Goal: Task Accomplishment & Management: Use online tool/utility

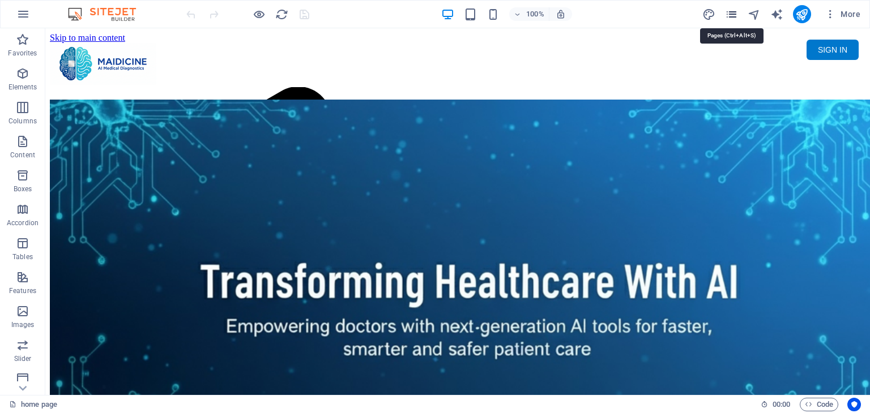
click at [732, 14] on icon "pages" at bounding box center [731, 14] width 13 height 13
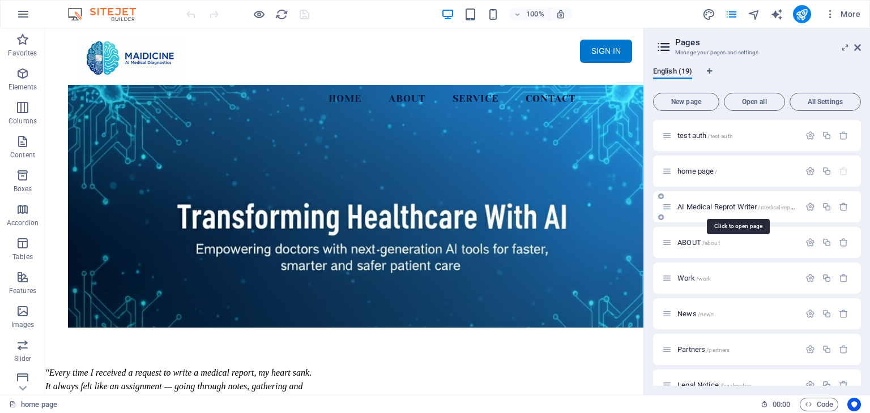
click at [685, 204] on span "AI Medical Reprot Writer /medical-report" at bounding box center [736, 207] width 119 height 8
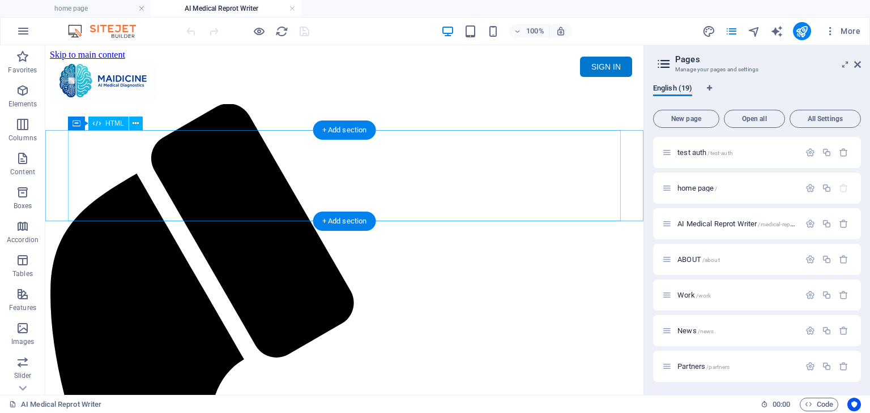
click at [379, 145] on div "Maidicine AI Medical Report Writer Version 5.1 Important Information The qualit…" at bounding box center [344, 145] width 589 height 0
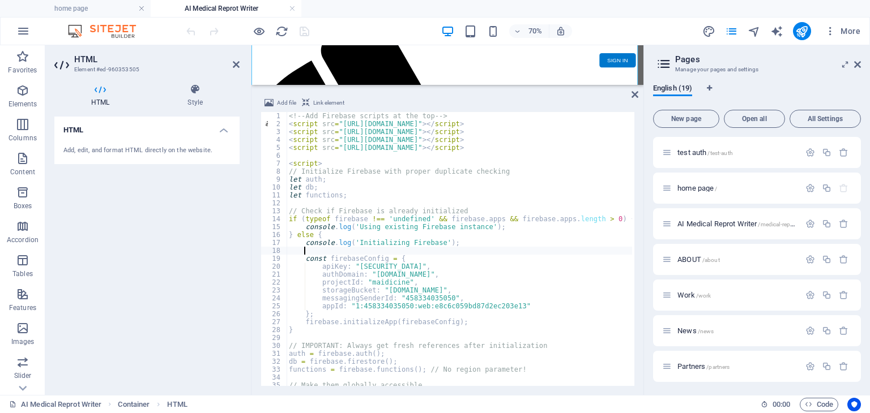
click at [491, 248] on div "<!-- Add Firebase scripts at the top --> < script src = "[URL][DOMAIN_NAME]" > …" at bounding box center [662, 256] width 752 height 288
click at [563, 228] on div "<!-- Add Firebase scripts at the top --> < script src = "https://www.gstatic.co…" at bounding box center [662, 256] width 752 height 288
click at [389, 250] on div "<!-- Add Firebase scripts at the top --> < script src = "https://www.gstatic.co…" at bounding box center [662, 256] width 752 height 288
type textarea "onauthstatechanged"
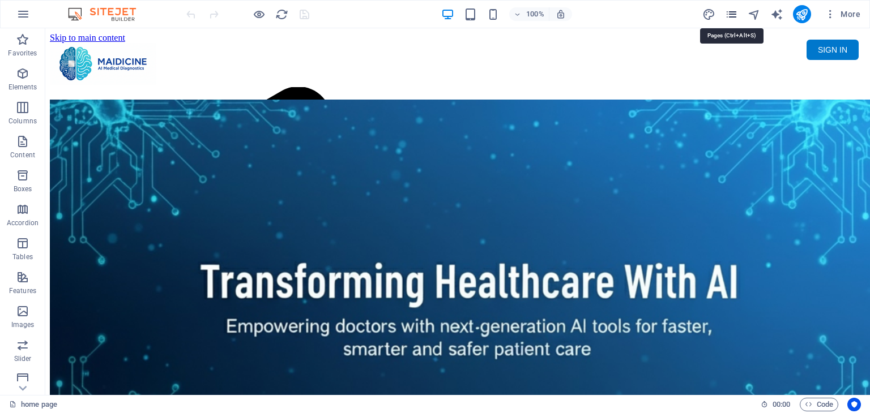
click at [733, 15] on icon "pages" at bounding box center [731, 14] width 13 height 13
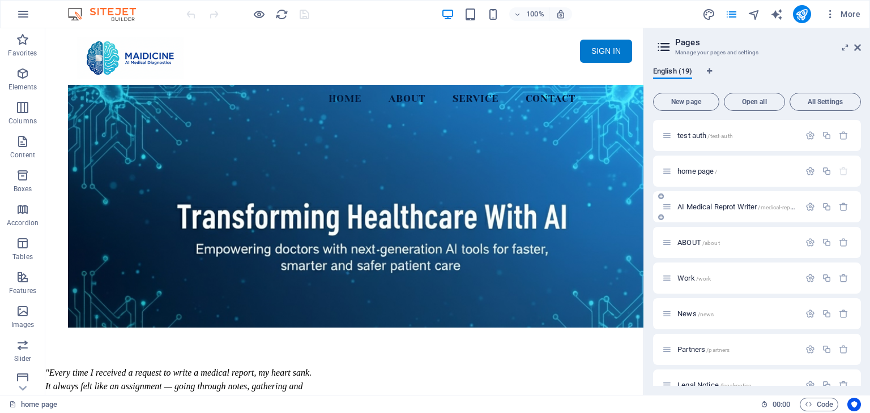
click at [712, 204] on span "AI Medical Reprot Writer /medical-report" at bounding box center [736, 207] width 119 height 8
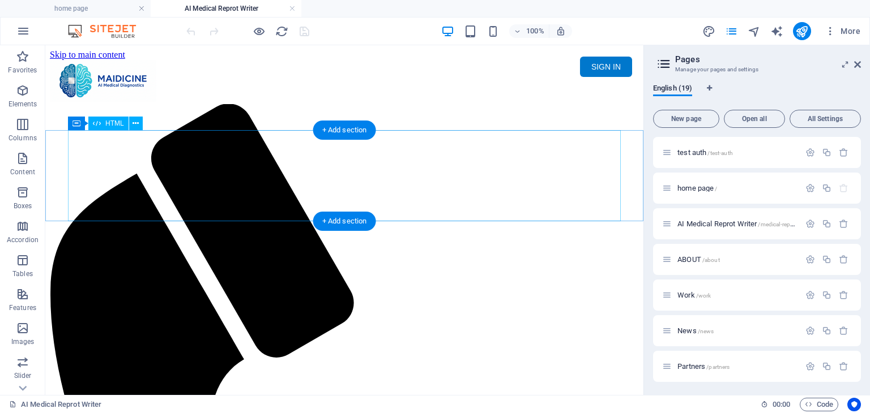
click at [457, 145] on div "Maidicine AI Medical Report Writer Version 5.1 Important Information The qualit…" at bounding box center [344, 145] width 589 height 0
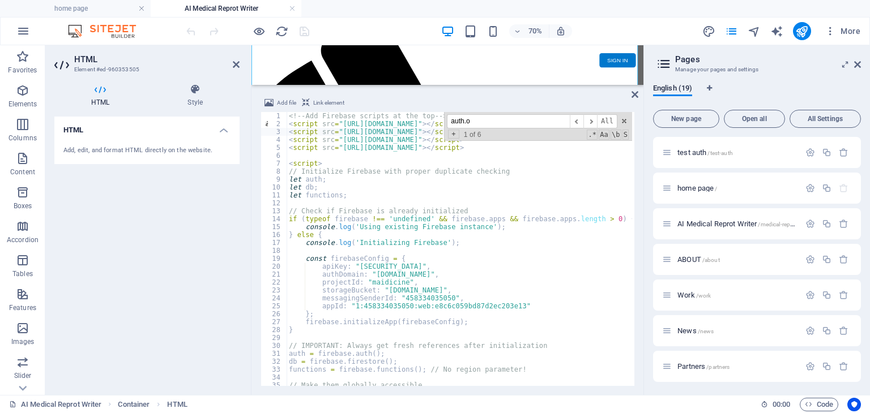
scroll to position [926, 0]
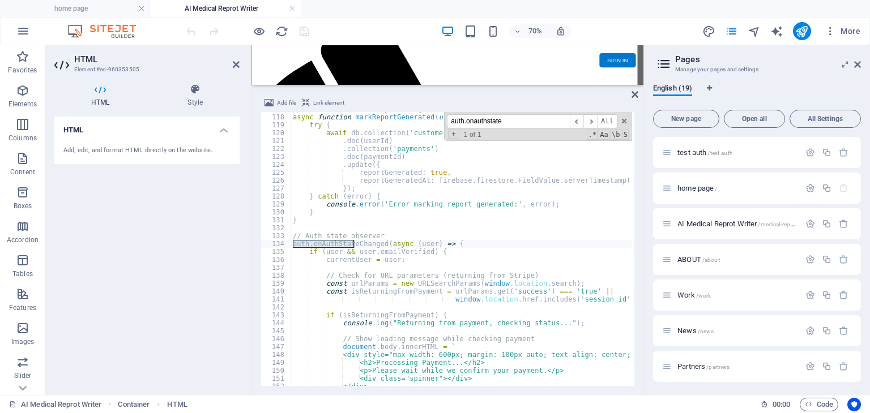
type input "auth.onauthstate"
click at [501, 260] on div "// Function to mark report as generated for a payment async function markReport…" at bounding box center [666, 249] width 752 height 288
click at [462, 244] on div "// Function to mark report as generated for a payment async function markReport…" at bounding box center [666, 249] width 752 height 288
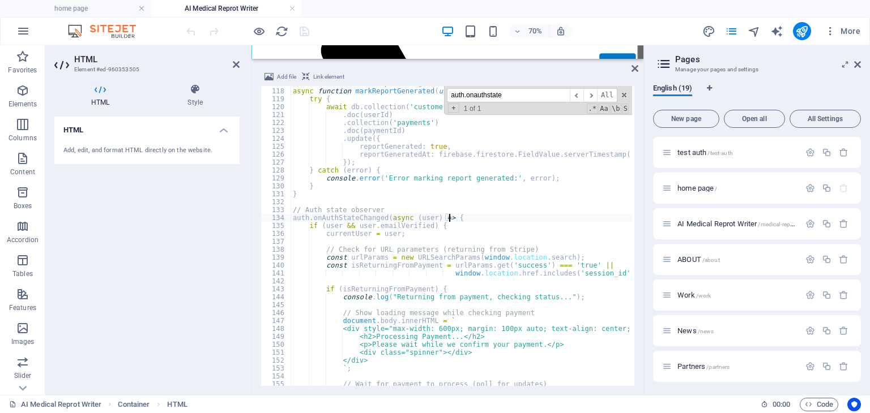
drag, startPoint x: 397, startPoint y: 85, endPoint x: 213, endPoint y: 16, distance: 196.5
click at [401, 57] on div "HTML Container Add file Link element auth.onAuthStateChanged(async (user) => { …" at bounding box center [447, 220] width 392 height 350
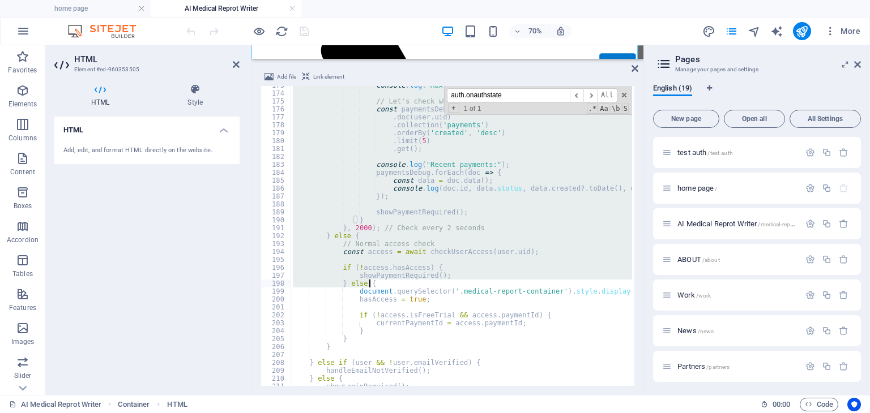
scroll to position [1368, 0]
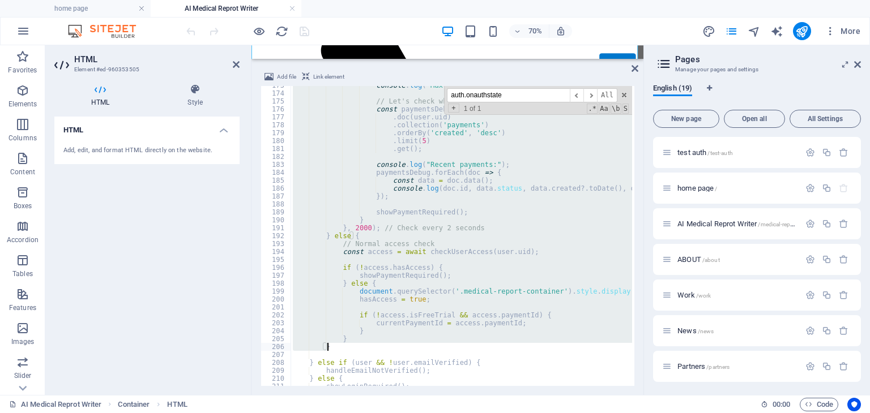
drag, startPoint x: 293, startPoint y: 216, endPoint x: 349, endPoint y: 349, distance: 143.9
click at [349, 349] on div "console . log ( "Max attempts reached, payment not found" ) ; // Let's check wh…" at bounding box center [666, 239] width 752 height 314
paste textarea
type textarea "}"
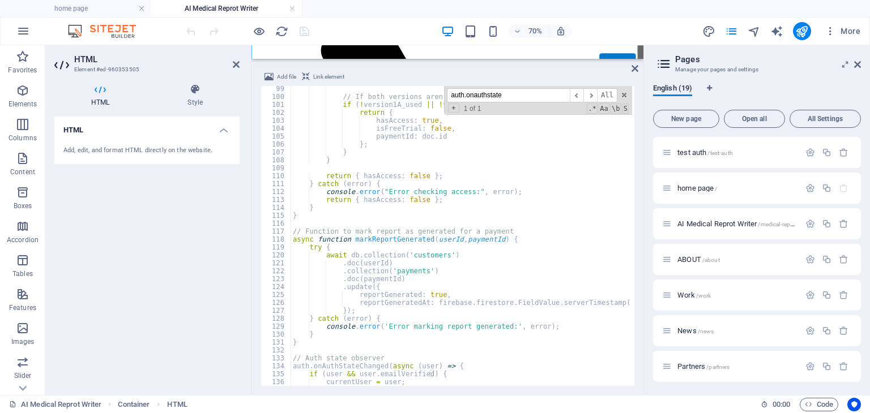
scroll to position [608, 0]
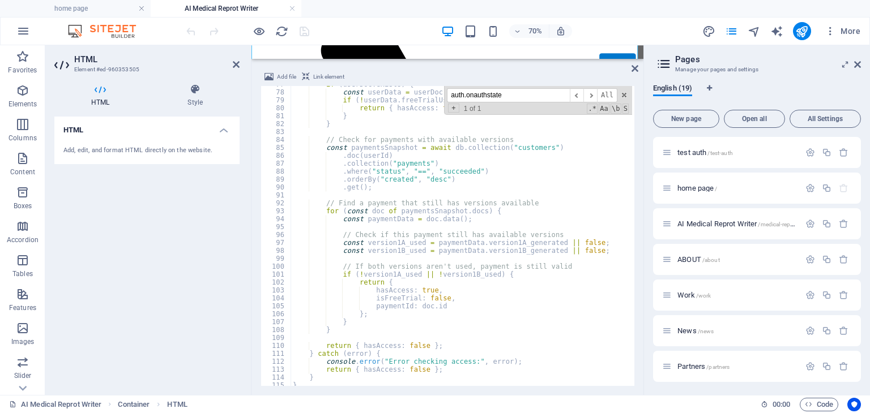
click at [320, 28] on div "70% More" at bounding box center [524, 31] width 681 height 18
click at [300, 30] on icon "save" at bounding box center [304, 31] width 13 height 13
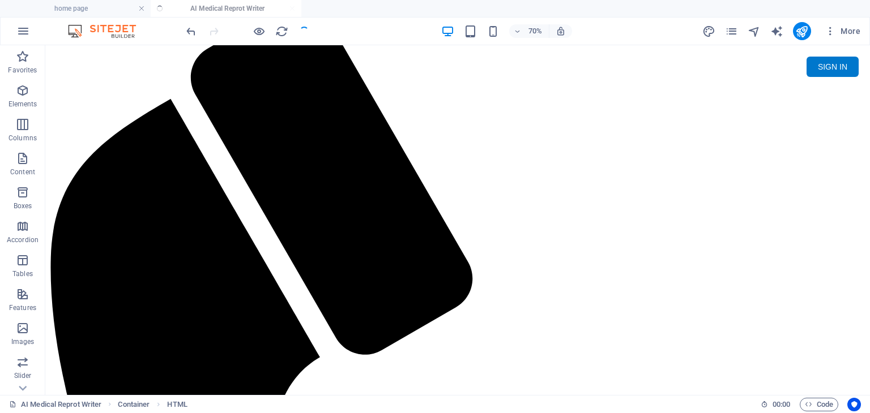
scroll to position [0, 0]
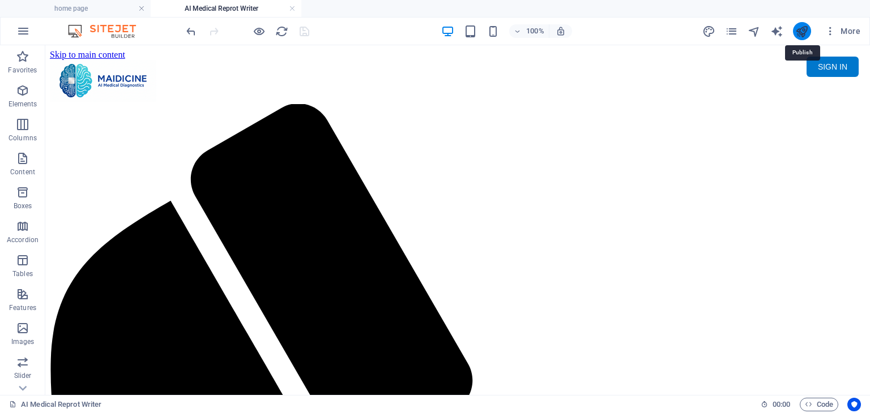
click at [805, 25] on icon "publish" at bounding box center [801, 31] width 13 height 13
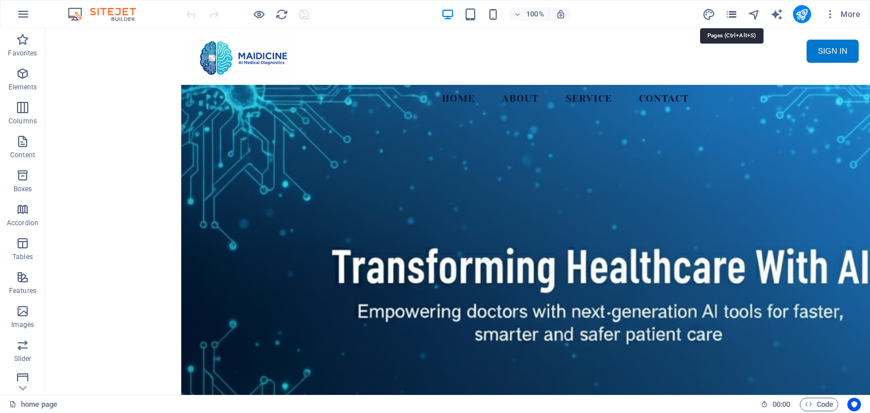
click at [732, 11] on icon "pages" at bounding box center [731, 14] width 13 height 13
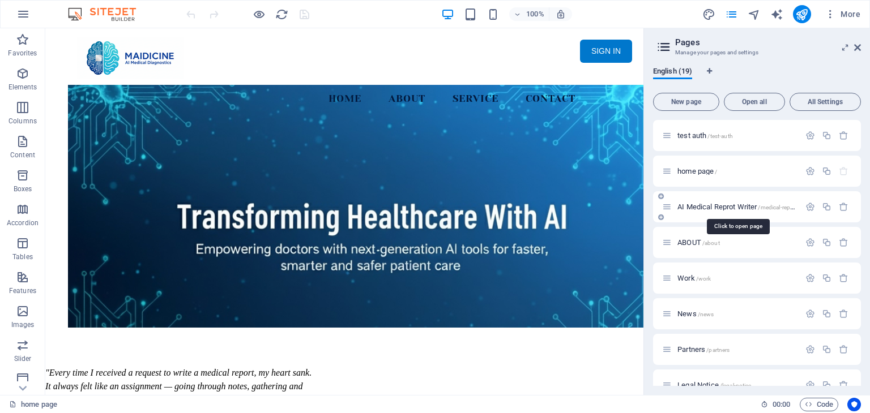
click at [734, 207] on span "AI Medical Reprot Writer /medical-report" at bounding box center [736, 207] width 119 height 8
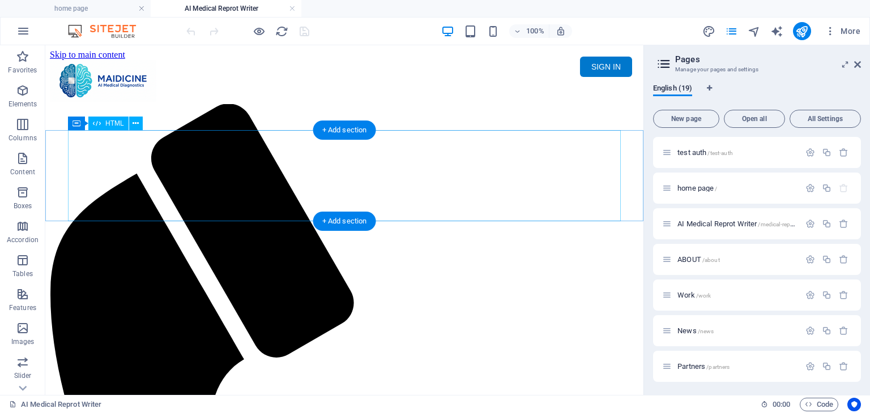
click at [369, 145] on div "Maidicine AI Medical Report Writer Version 5.1 Important Information The qualit…" at bounding box center [344, 145] width 589 height 0
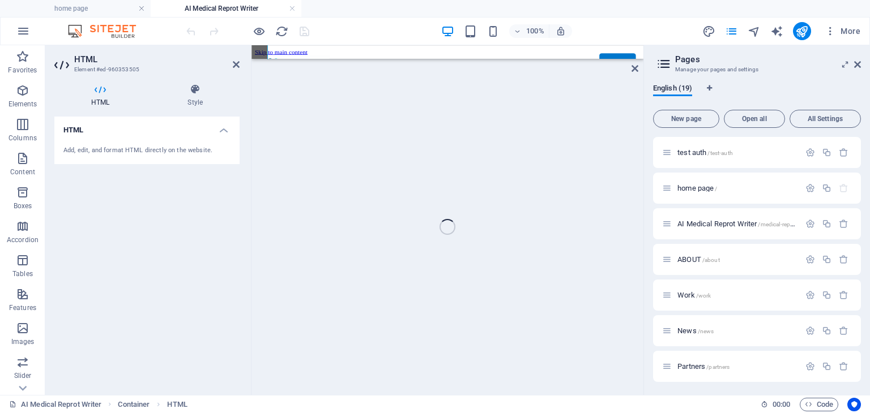
scroll to position [121, 0]
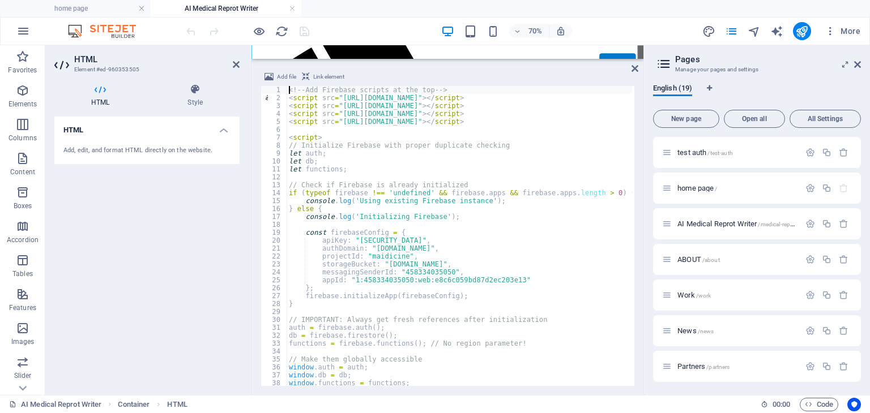
click at [410, 211] on div "<!-- Add Firebase scripts at the top --> < script src = "https://www.gstatic.co…" at bounding box center [662, 243] width 752 height 314
type textarea "} else {"
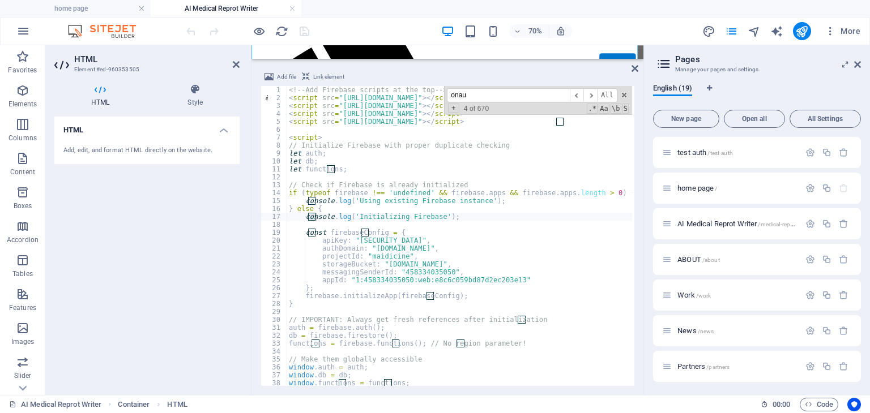
scroll to position [913, 0]
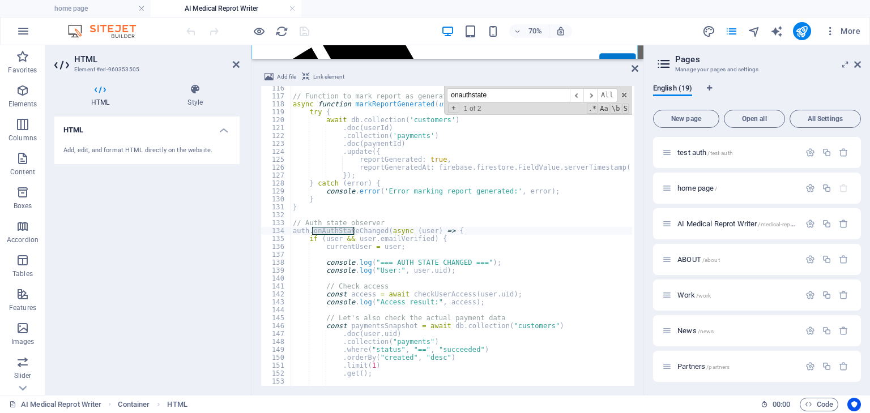
type input "onauthstate"
click at [426, 228] on div "// Function to mark report as generated for a payment async function markReport…" at bounding box center [666, 241] width 752 height 314
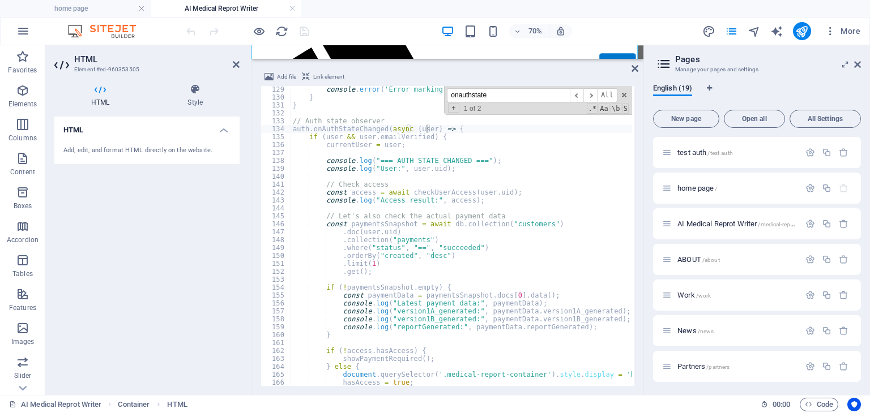
scroll to position [981, 0]
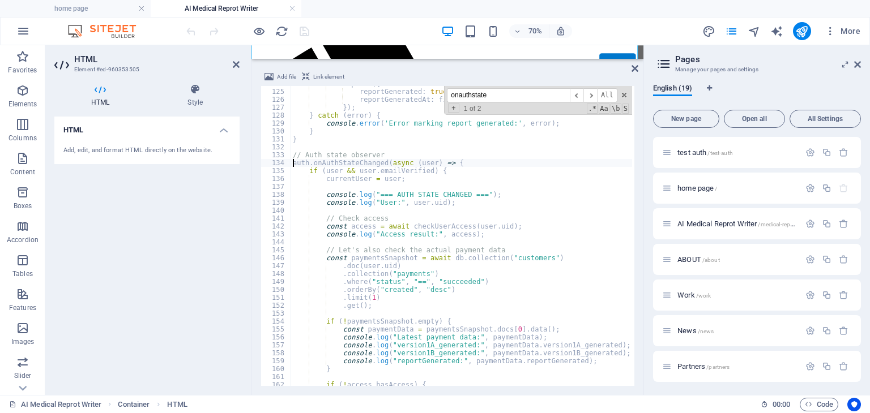
click at [292, 165] on div ". update ({ reportGenerated : true , reportGeneratedAt : firebase . firestore .…" at bounding box center [666, 237] width 752 height 314
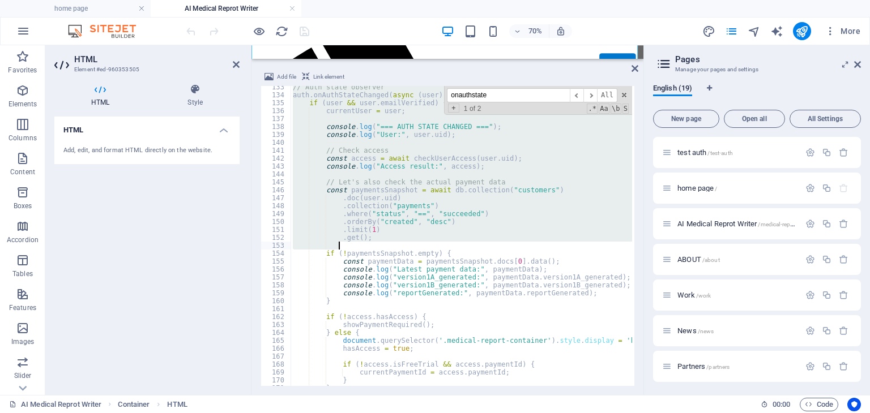
scroll to position [1049, 0]
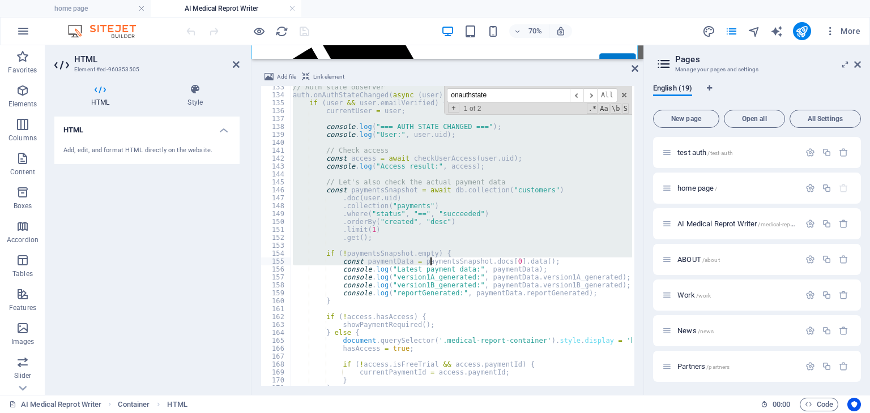
drag, startPoint x: 294, startPoint y: 154, endPoint x: 428, endPoint y: 252, distance: 165.7
click at [428, 252] on div "// Auth state observer auth . onAuthStateChanged ( async ( user ) => { if ( use…" at bounding box center [666, 240] width 752 height 314
click at [428, 252] on div "// Auth state observer auth . onAuthStateChanged ( async ( user ) => { if ( use…" at bounding box center [460, 236] width 341 height 300
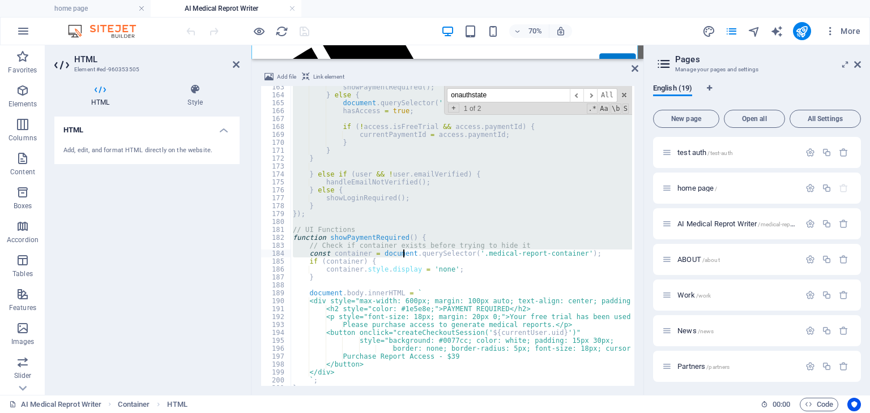
scroll to position [1320, 0]
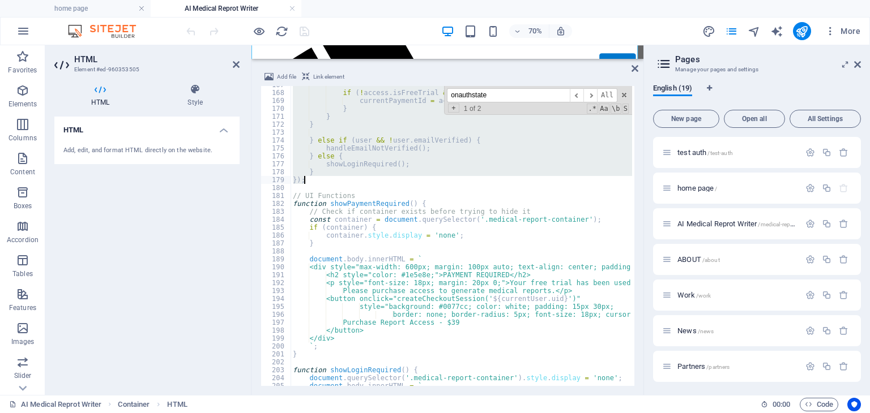
drag, startPoint x: 294, startPoint y: 195, endPoint x: 418, endPoint y: 179, distance: 125.6
click at [418, 179] on div "if ( ! access . isFreeTrial && access . paymentId ) { currentPaymentId = access…" at bounding box center [666, 238] width 752 height 314
paste textarea "}); // This closing parenthesis was missing!"
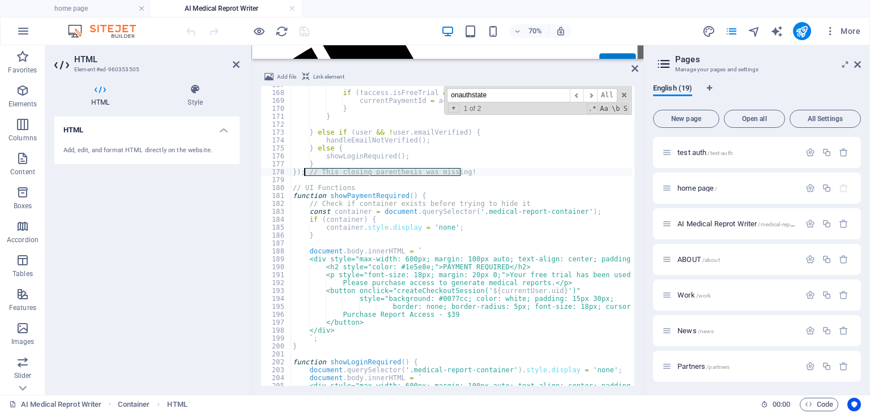
drag, startPoint x: 478, startPoint y: 170, endPoint x: 305, endPoint y: 173, distance: 173.3
click at [305, 173] on div "if ( ! access . isFreeTrial && access . paymentId ) { currentPaymentId = access…" at bounding box center [666, 238] width 752 height 314
type textarea "});"
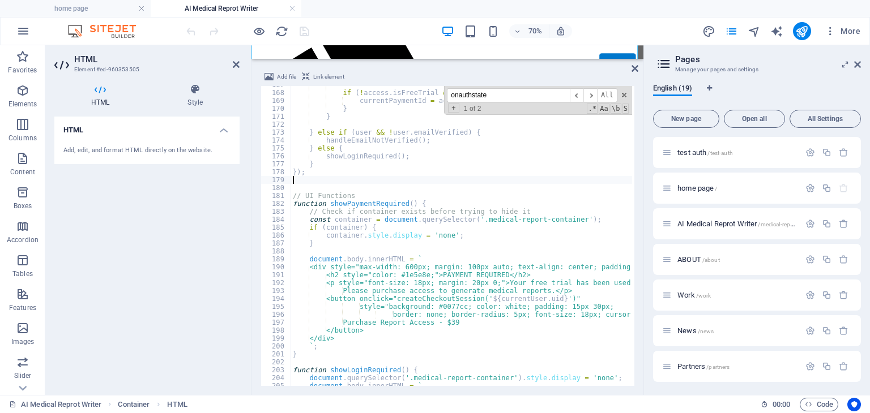
click at [345, 33] on div "70% More" at bounding box center [524, 31] width 681 height 18
click at [303, 31] on icon "save" at bounding box center [304, 31] width 13 height 13
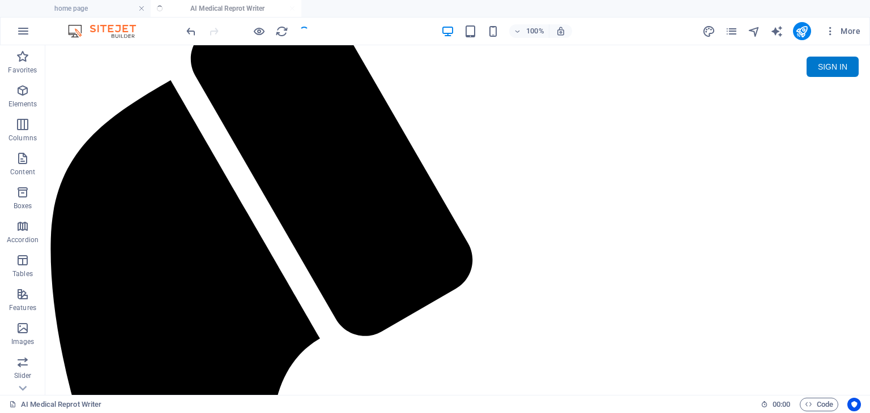
scroll to position [0, 0]
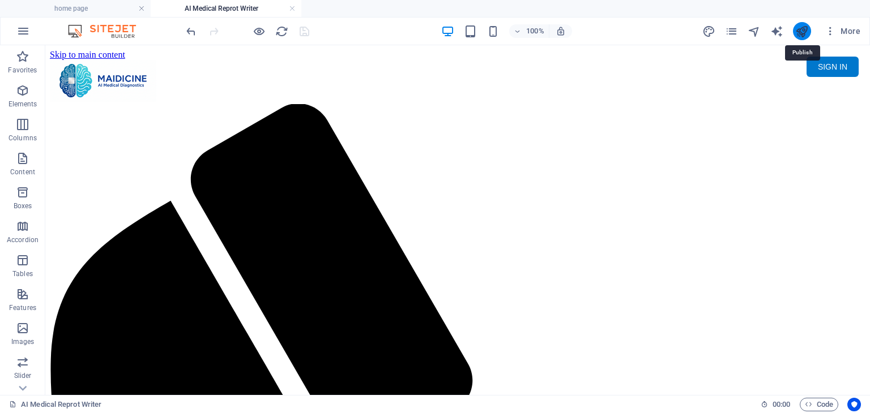
click at [799, 27] on icon "publish" at bounding box center [801, 31] width 13 height 13
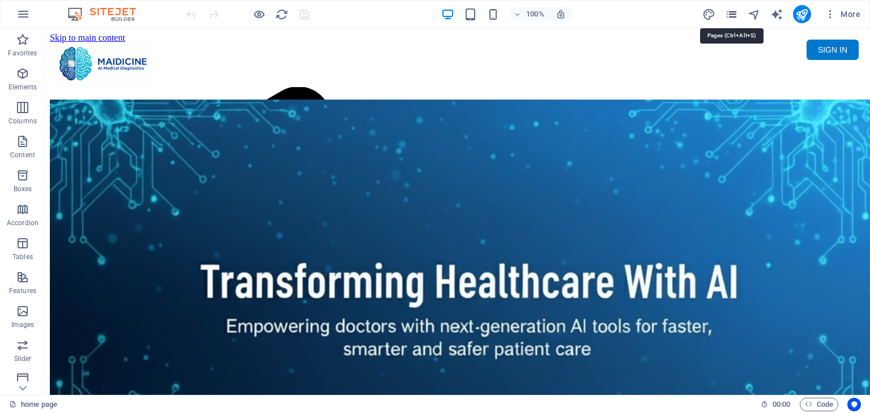
click at [729, 14] on icon "pages" at bounding box center [731, 14] width 13 height 13
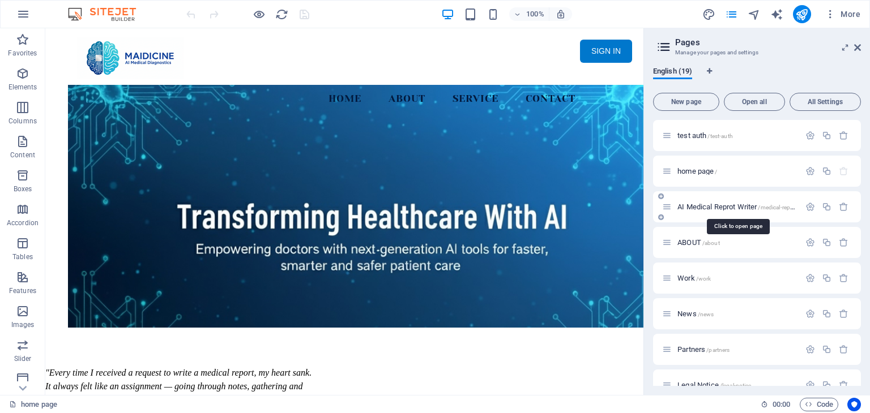
click at [713, 203] on span "AI Medical Reprot Writer /medical-report" at bounding box center [736, 207] width 119 height 8
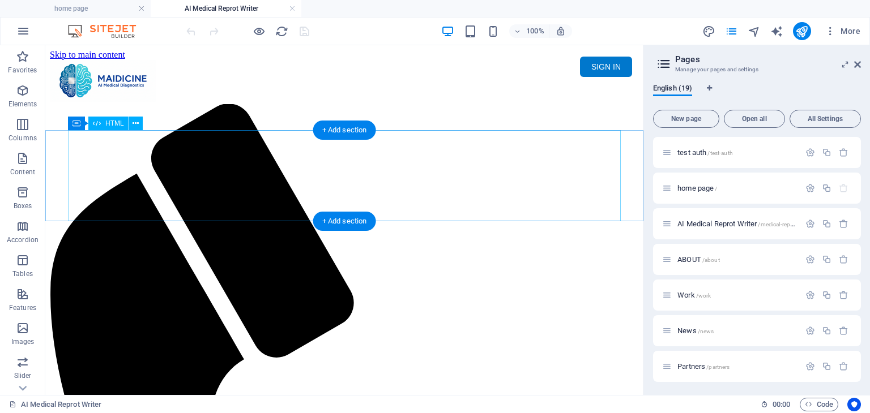
click at [346, 145] on div "Maidicine AI Medical Report Writer Version 5.1 Important Information The qualit…" at bounding box center [344, 145] width 589 height 0
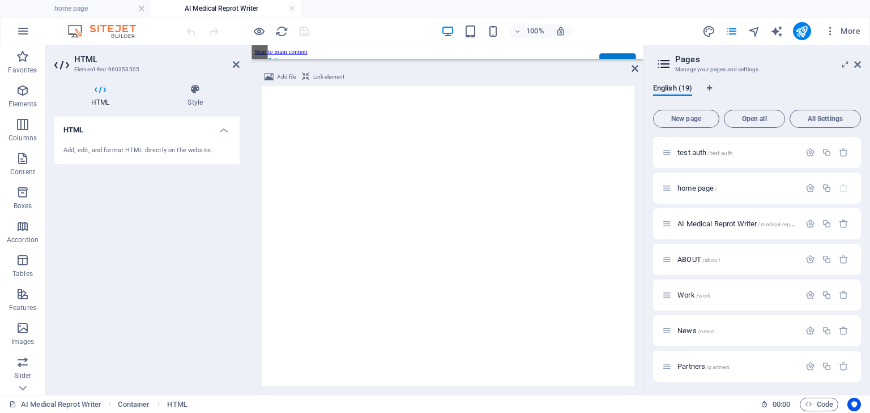
scroll to position [121, 0]
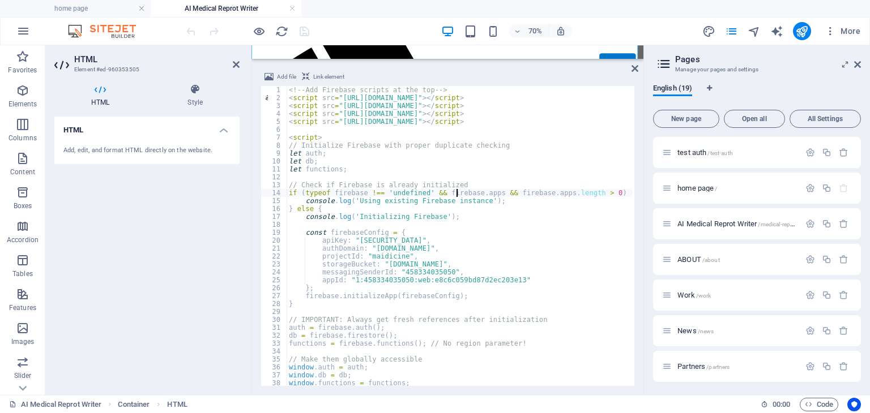
click at [458, 191] on div "<!-- Add Firebase scripts at the top --> < script src = "[URL][DOMAIN_NAME]" > …" at bounding box center [662, 243] width 752 height 314
click at [460, 211] on div "<!-- Add Firebase scripts at the top --> < script src = "[URL][DOMAIN_NAME]" > …" at bounding box center [662, 243] width 752 height 314
type textarea "} else {"
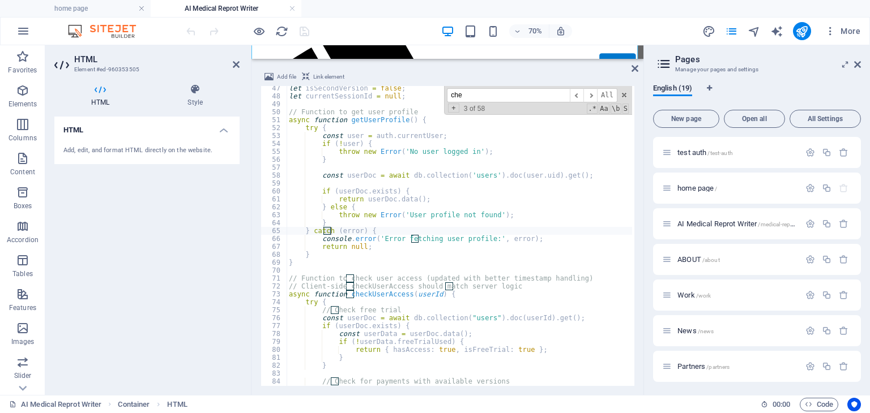
scroll to position [366, 0]
type input "checkuser"
click at [448, 299] on div "let isSecondVersion = false ; let currentSessionId = null ; // Function to get …" at bounding box center [662, 241] width 752 height 314
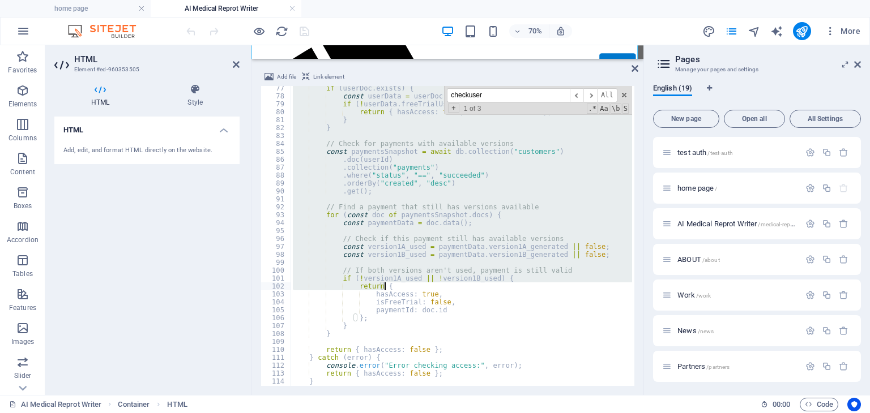
scroll to position [672, 0]
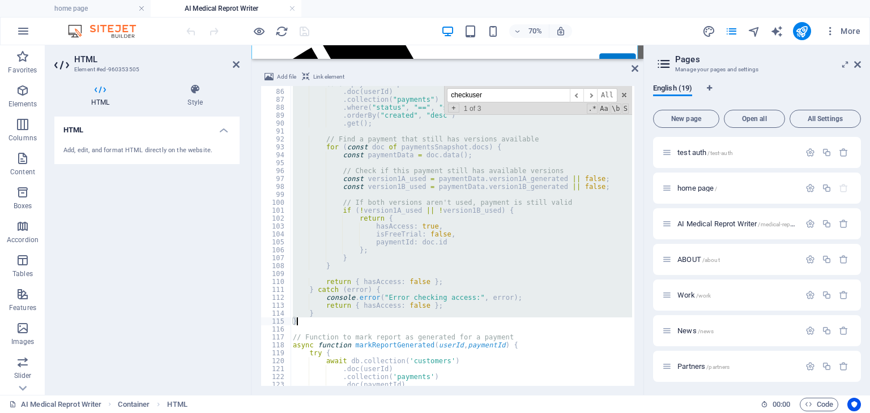
drag, startPoint x: 287, startPoint y: 193, endPoint x: 362, endPoint y: 323, distance: 150.4
click at [362, 323] on div "const paymentsSnapshot = await db . collection ( "customers" ) . doc ( userId )…" at bounding box center [666, 237] width 752 height 314
paste textarea
type textarea "}"
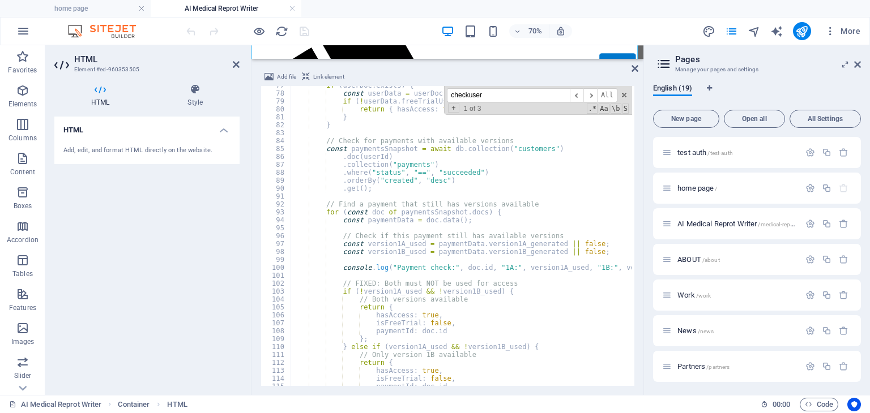
scroll to position [437, 0]
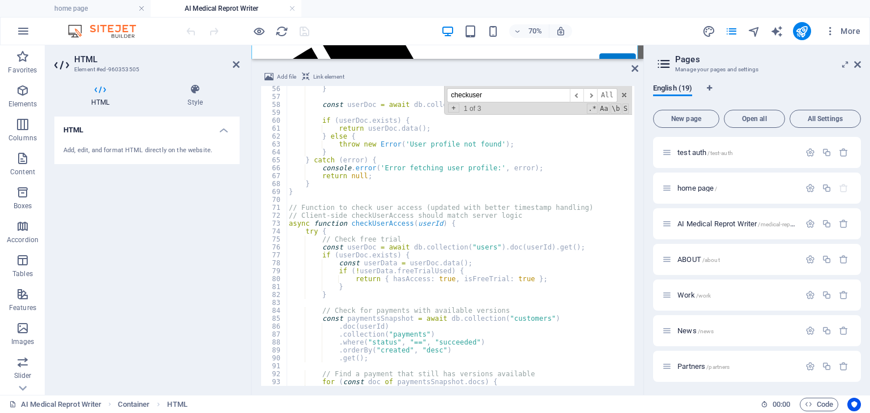
click at [362, 32] on div "70% More" at bounding box center [524, 31] width 681 height 18
click at [306, 30] on icon "save" at bounding box center [304, 31] width 13 height 13
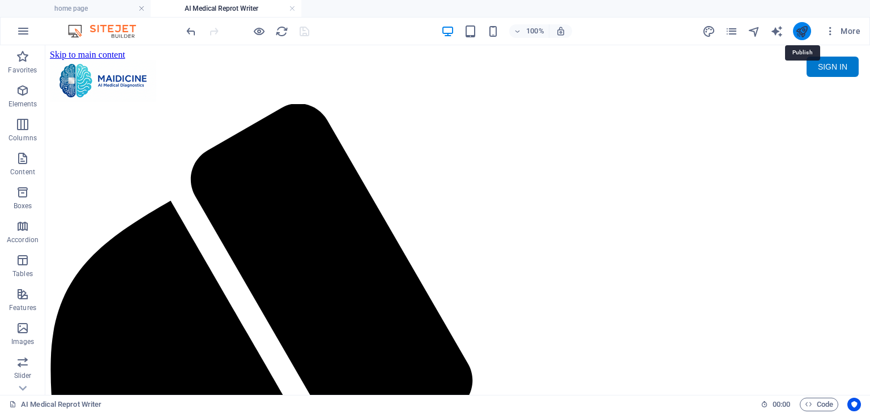
click at [805, 34] on icon "publish" at bounding box center [801, 31] width 13 height 13
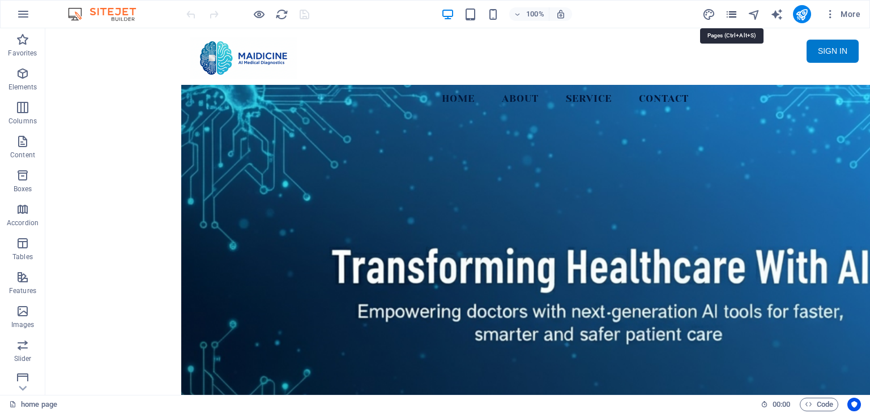
click at [728, 12] on icon "pages" at bounding box center [731, 14] width 13 height 13
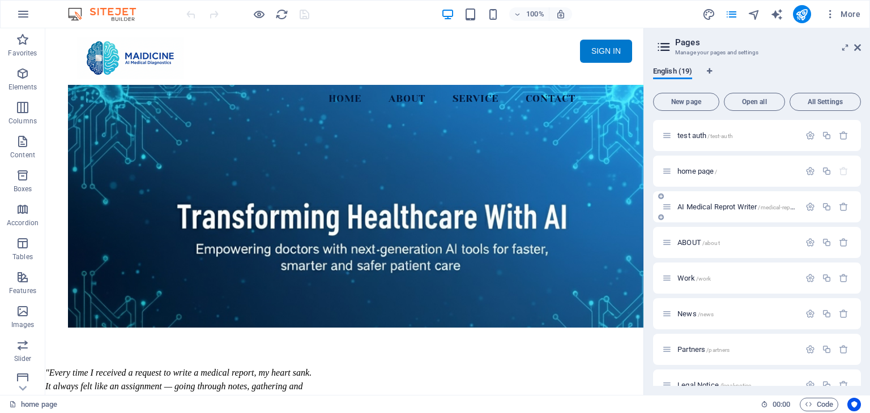
click at [730, 209] on span "AI Medical Reprot Writer /medical-report" at bounding box center [736, 207] width 119 height 8
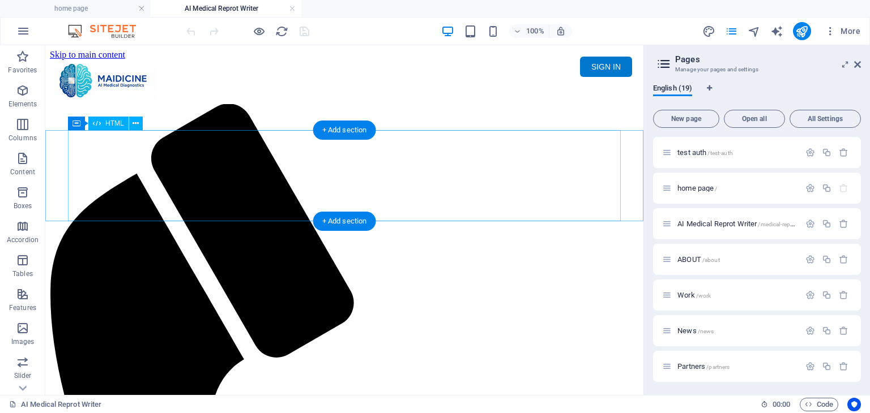
click at [266, 145] on div "Maidicine AI Medical Report Writer Version 5.1 Important Information The qualit…" at bounding box center [344, 145] width 589 height 0
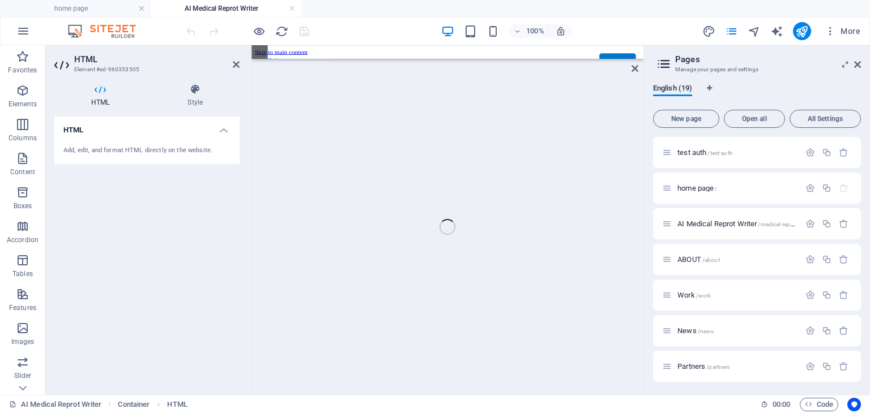
scroll to position [121, 0]
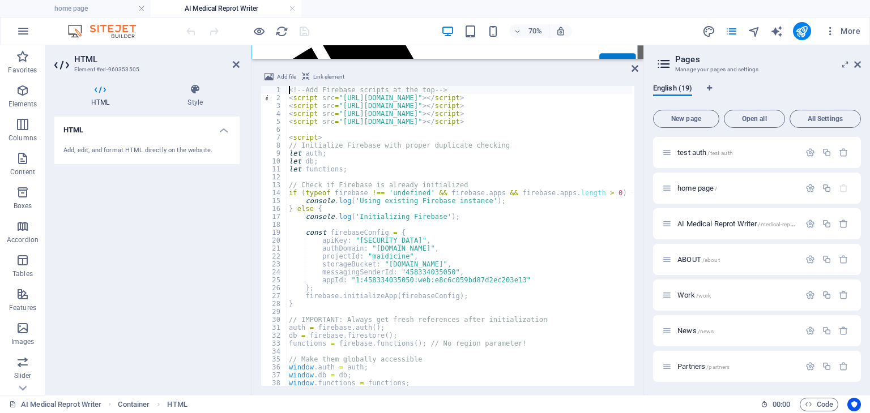
click at [438, 241] on div "<!-- Add Firebase scripts at the top --> < script src = "https://www.gstatic.co…" at bounding box center [662, 243] width 752 height 314
type textarea "apiKey: "AIzaSyDihGAQjoHxrOmN31trV7Vh1OEk1cInnmM","
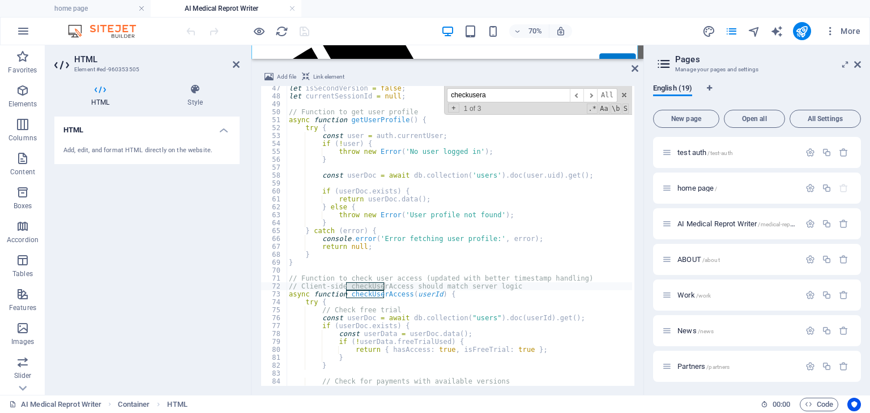
type input "checkusera"
click at [438, 326] on div "let isSecondVersion = false ; let currentSessionId = null ; // Function to get …" at bounding box center [662, 241] width 752 height 314
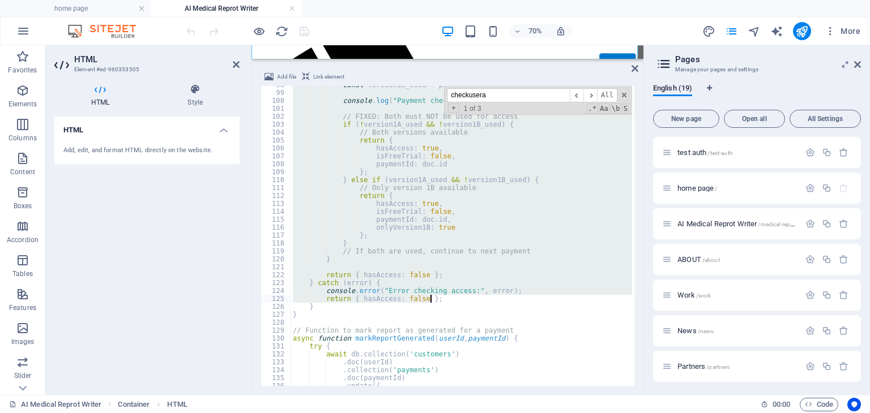
scroll to position [774, 0]
drag, startPoint x: 288, startPoint y: 189, endPoint x: 463, endPoint y: 313, distance: 214.9
click at [463, 313] on div "const version1B_used = paymentData . version1B_generated || false ; console . l…" at bounding box center [666, 238] width 752 height 314
paste textarea
type textarea "}"
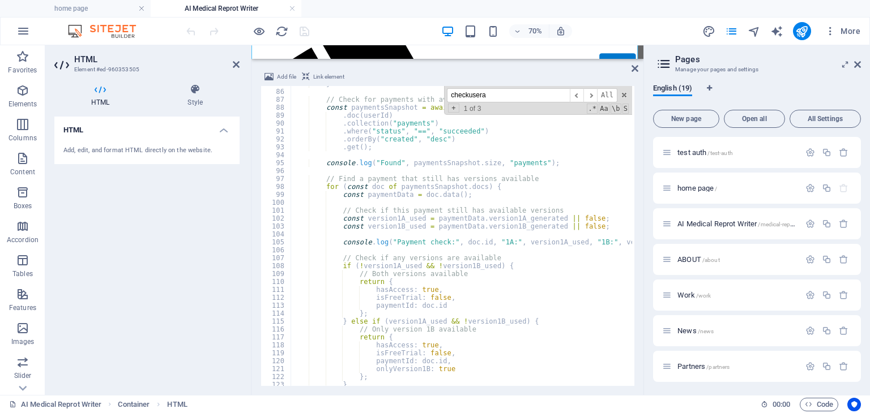
scroll to position [706, 0]
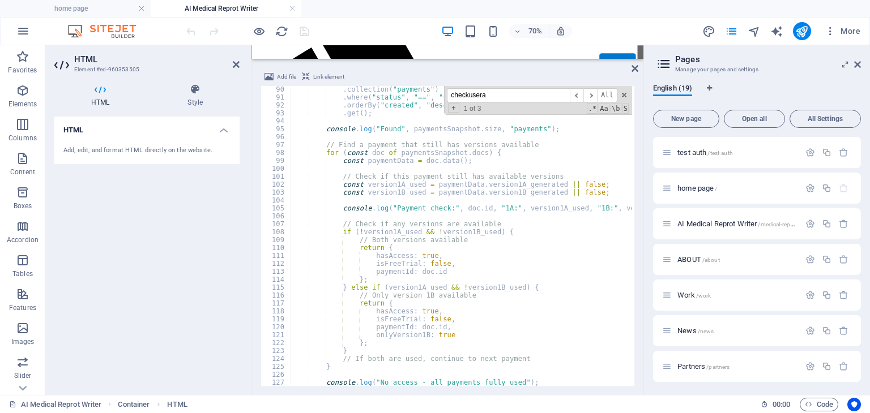
click at [350, 37] on div "70% More" at bounding box center [524, 31] width 681 height 18
click at [305, 34] on icon "save" at bounding box center [304, 31] width 13 height 13
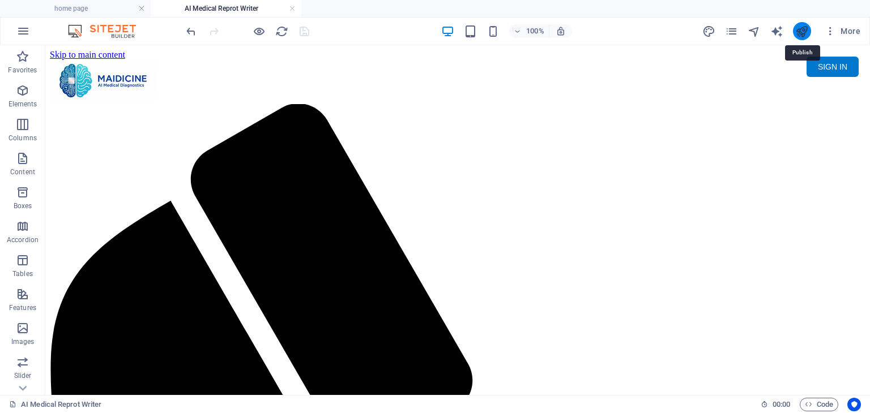
click at [799, 32] on icon "publish" at bounding box center [801, 31] width 13 height 13
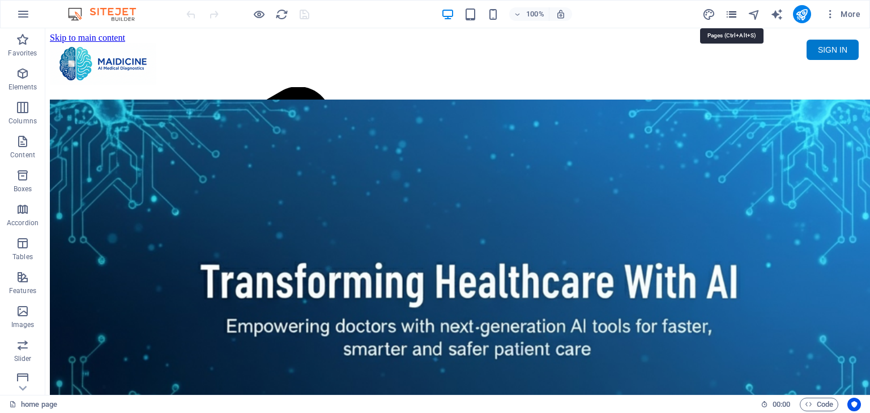
click at [732, 12] on icon "pages" at bounding box center [731, 14] width 13 height 13
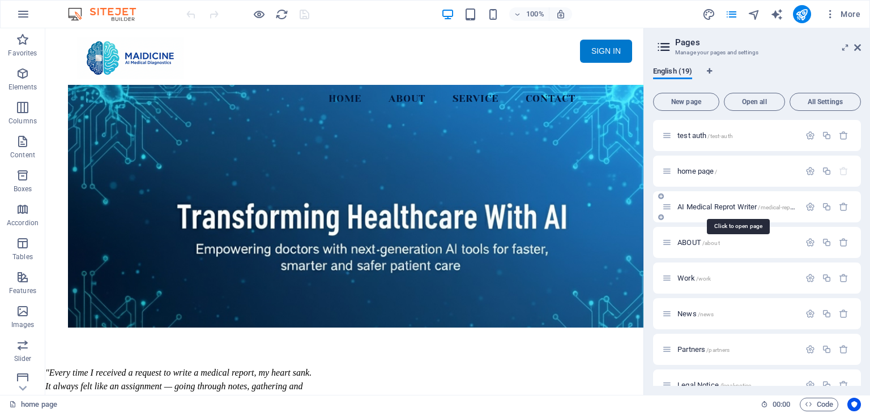
click at [746, 208] on span "AI Medical Reprot Writer /medical-report" at bounding box center [736, 207] width 119 height 8
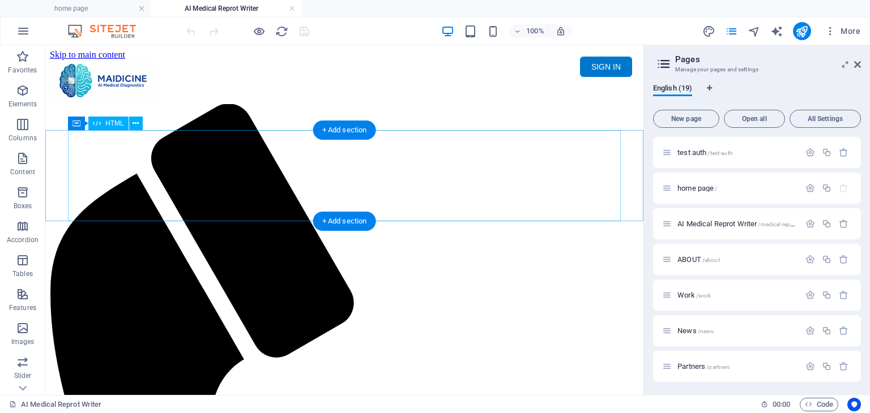
click at [193, 145] on div "Maidicine AI Medical Report Writer Version 5.1 Important Information The qualit…" at bounding box center [344, 145] width 589 height 0
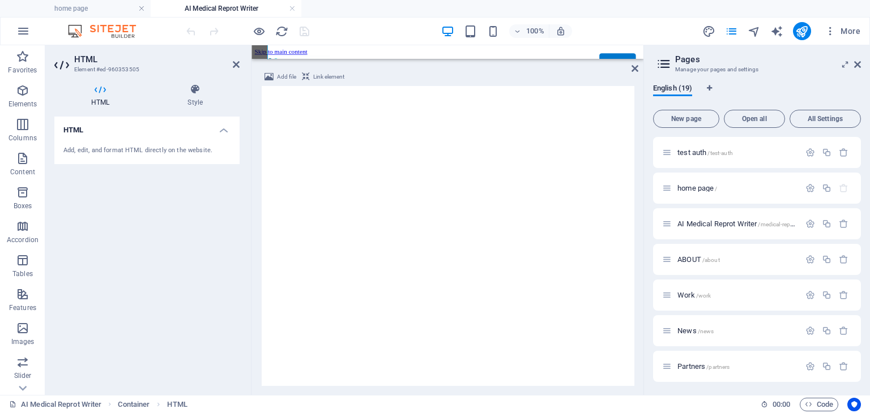
scroll to position [121, 0]
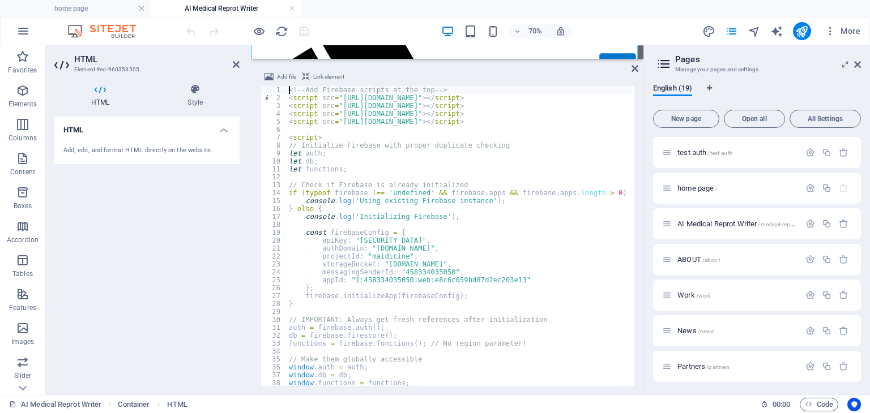
click at [433, 281] on div "<!-- Add Firebase scripts at the top --> < script src = "https://www.gstatic.co…" at bounding box center [662, 243] width 752 height 314
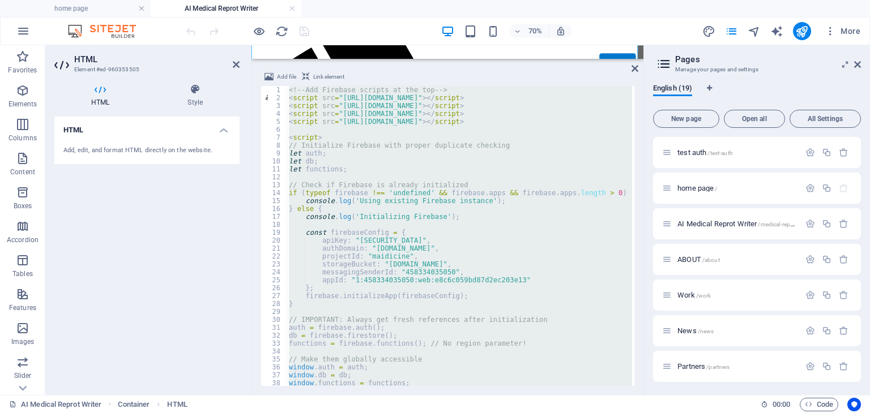
click at [567, 211] on div "<!-- Add Firebase scripts at the top --> < script src = "https://www.gstatic.co…" at bounding box center [458, 236] width 345 height 300
type textarea "} else {"
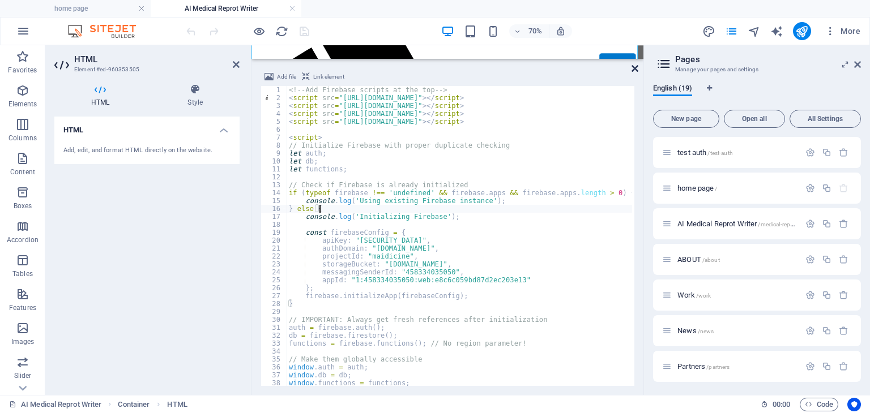
click at [632, 69] on icon at bounding box center [634, 68] width 7 height 9
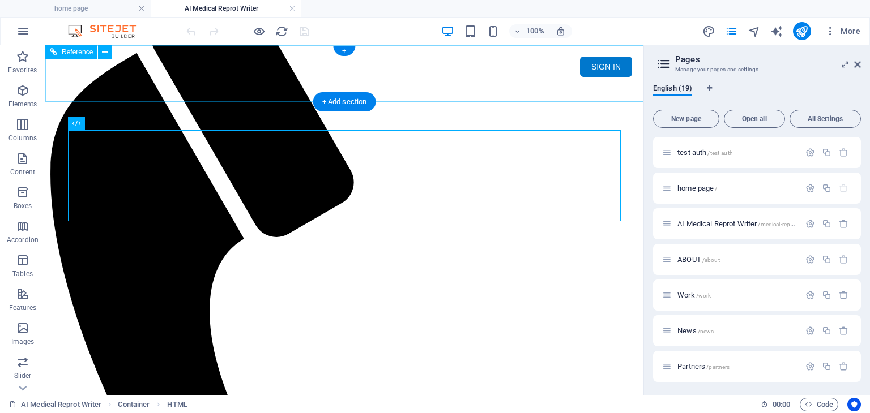
scroll to position [0, 0]
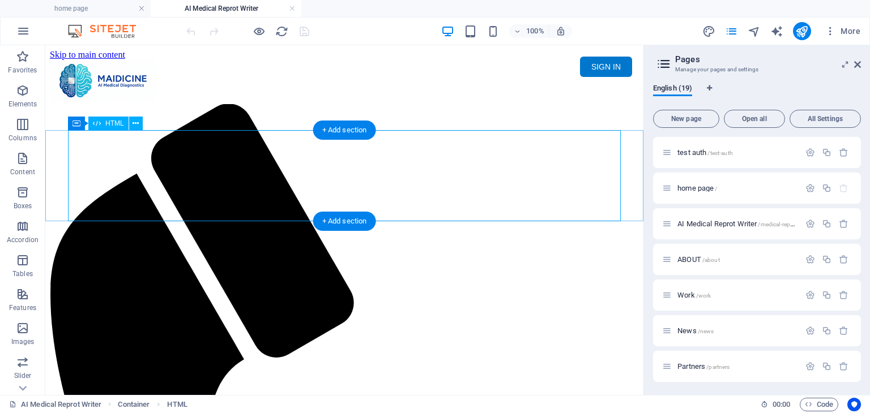
click at [498, 145] on div "Maidicine AI Medical Report Writer Version 5.1 Important Information The qualit…" at bounding box center [344, 145] width 589 height 0
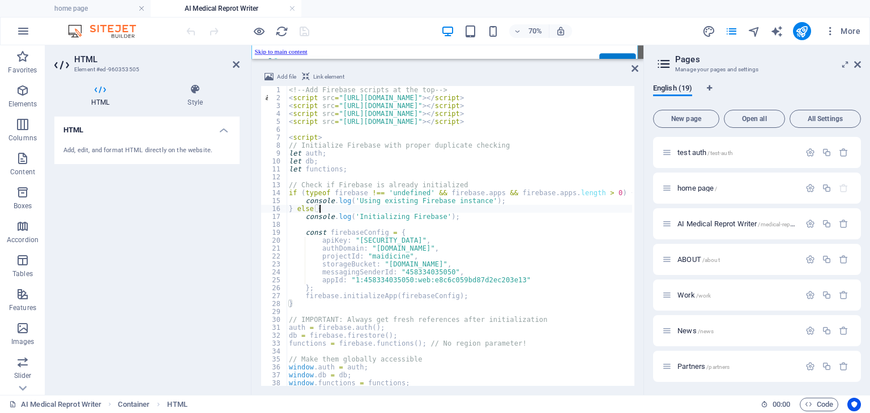
scroll to position [121, 0]
click at [485, 184] on div "<!-- Add Firebase scripts at the top --> < script src = "https://www.gstatic.co…" at bounding box center [662, 243] width 752 height 314
type textarea "// Check if Firebase is already initialized"
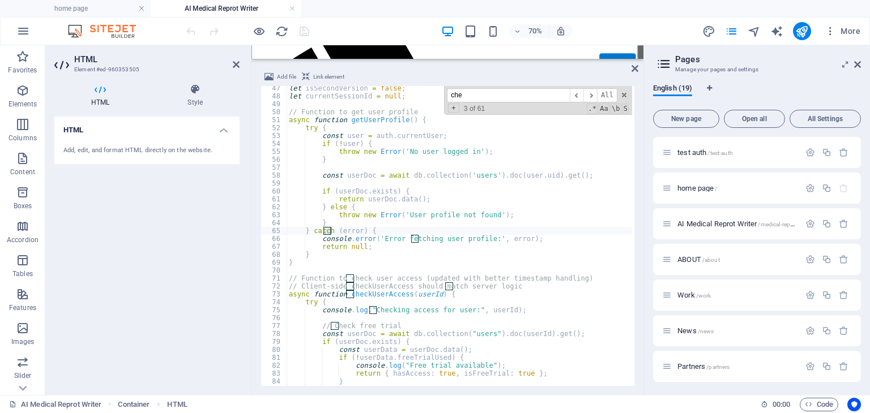
scroll to position [366, 0]
type input "checkuseraccess"
click at [451, 300] on div "let isSecondVersion = false ; let currentSessionId = null ; // Function to get …" at bounding box center [662, 241] width 752 height 314
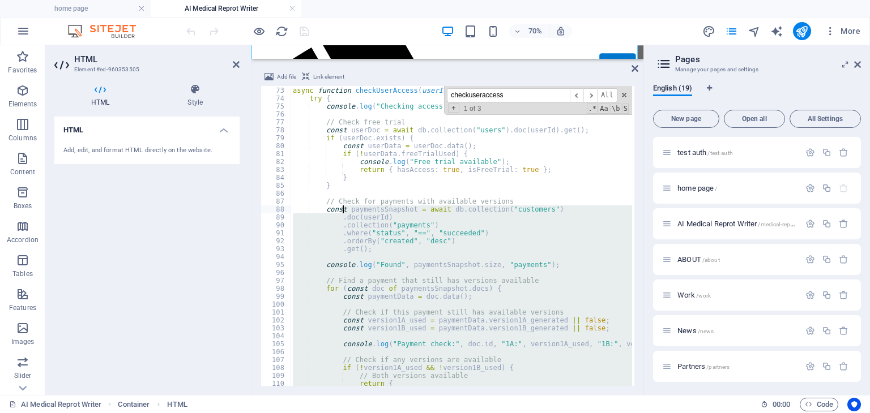
scroll to position [502, 0]
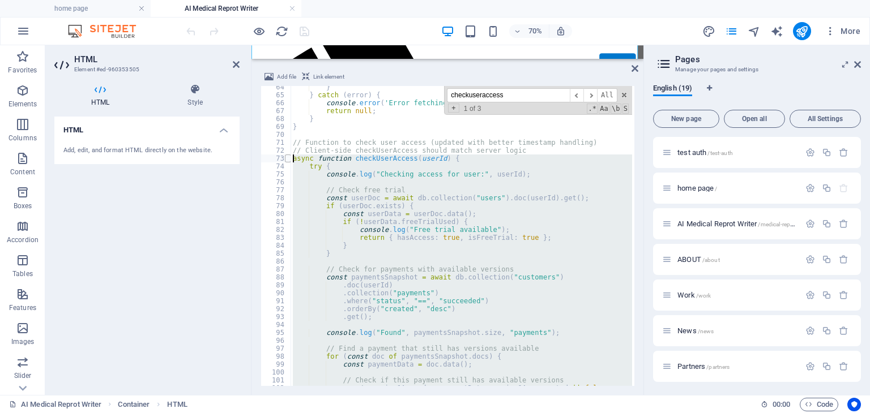
drag, startPoint x: 311, startPoint y: 362, endPoint x: 290, endPoint y: 157, distance: 205.5
click at [290, 157] on div "try { 64 65 66 67 68 69 70 71 72 73 74 75 76 77 78 79 80 81 82 83 84 85 86 87 8…" at bounding box center [447, 236] width 374 height 300
type textarea "async function checkUserAccess(userId) { try {"
click at [636, 66] on icon at bounding box center [634, 68] width 7 height 9
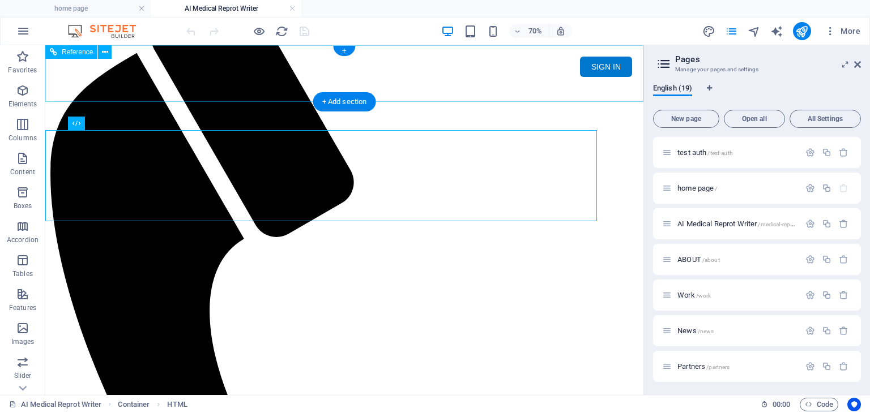
scroll to position [0, 0]
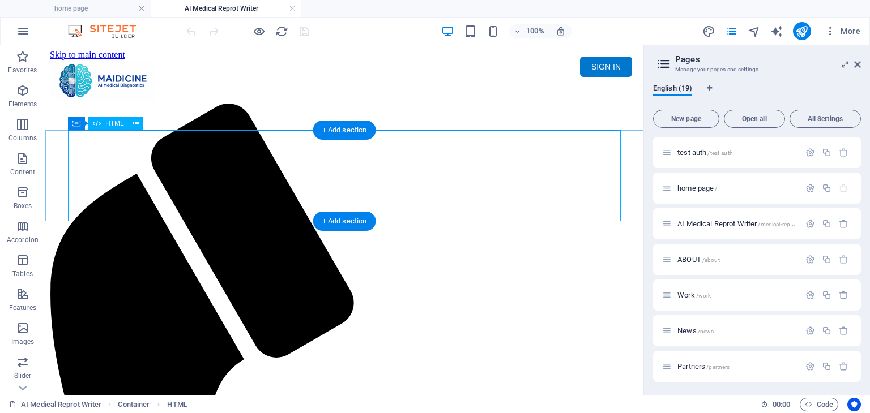
click at [421, 145] on div "Maidicine AI Medical Report Writer Version 5.1 Important Information The qualit…" at bounding box center [344, 145] width 589 height 0
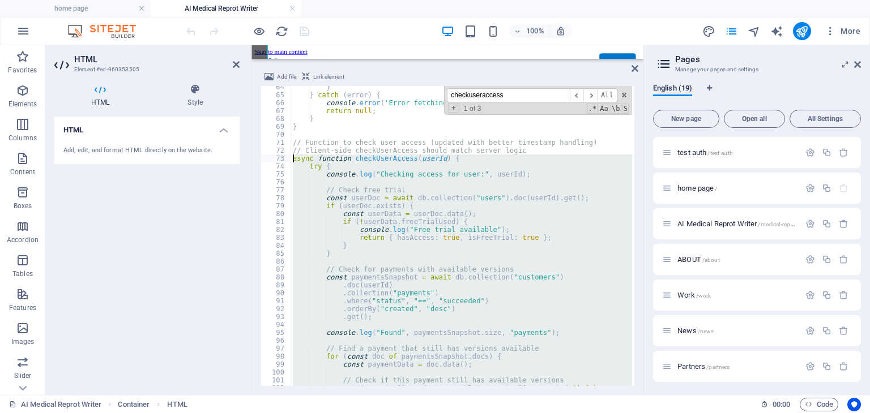
scroll to position [121, 0]
click at [473, 206] on div "} } catch ( error ) { console . error ( 'Error fetching user profile:' , error …" at bounding box center [460, 236] width 341 height 300
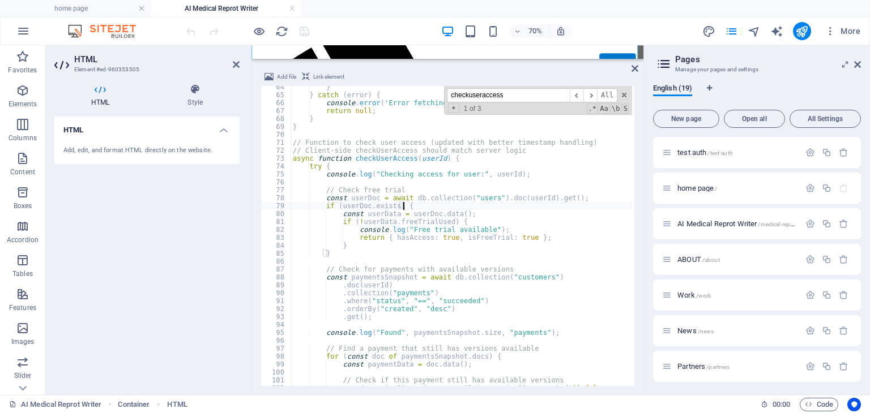
click at [473, 206] on div "} } catch ( error ) { console . error ( 'Error fetching user profile:' , error …" at bounding box center [666, 240] width 752 height 314
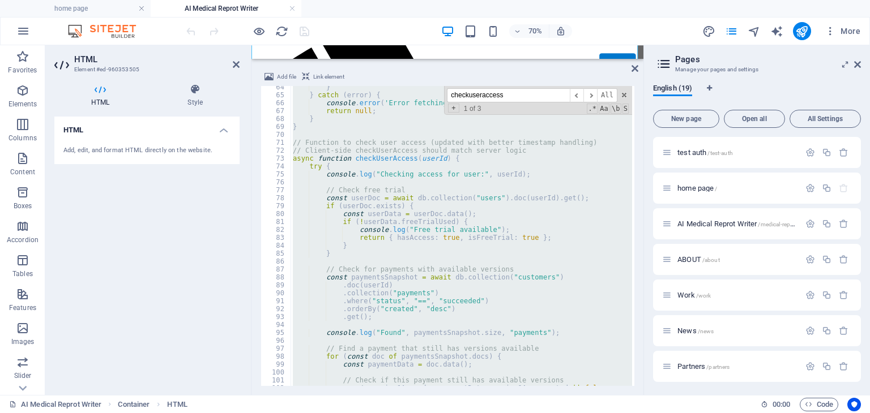
click at [523, 161] on div "} } catch ( error ) { console . error ( 'Error fetching user profile:' , error …" at bounding box center [460, 236] width 341 height 300
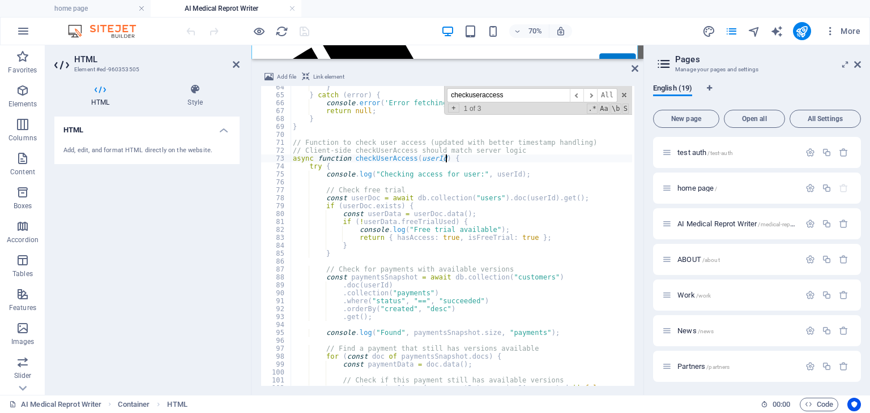
click at [522, 215] on div "} } catch ( error ) { console . error ( 'Error fetching user profile:' , error …" at bounding box center [666, 240] width 752 height 314
type textarea "const userData = userDoc.data();"
drag, startPoint x: 534, startPoint y: 99, endPoint x: 449, endPoint y: 99, distance: 84.9
click at [449, 99] on input "checkuseraccess" at bounding box center [508, 95] width 123 height 14
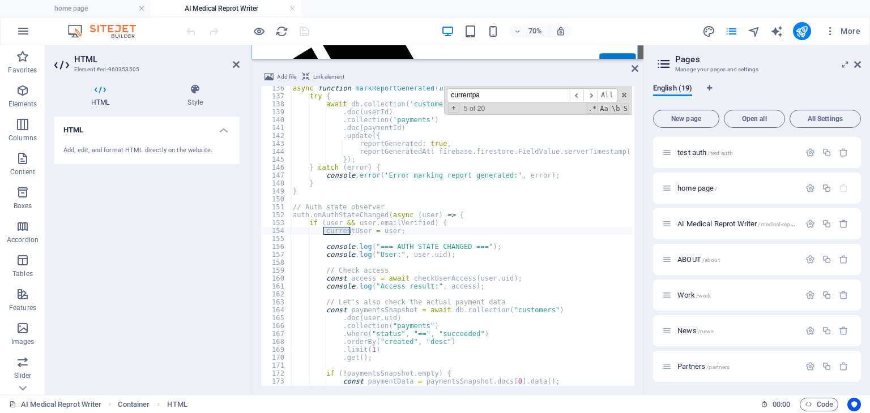
scroll to position [1333, 0]
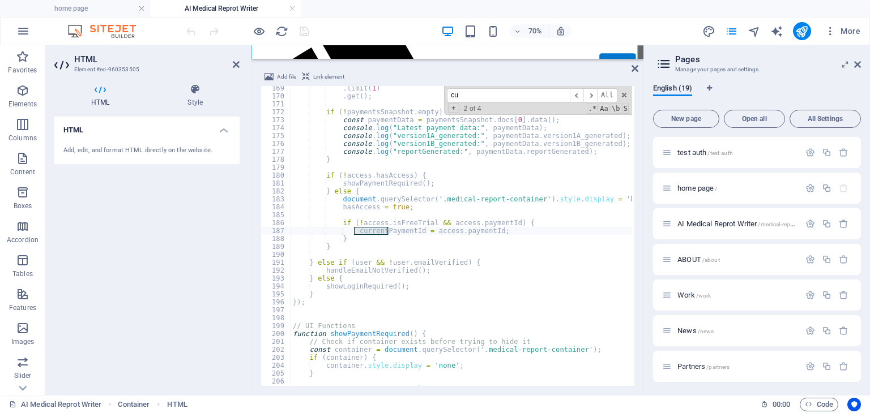
type input "c"
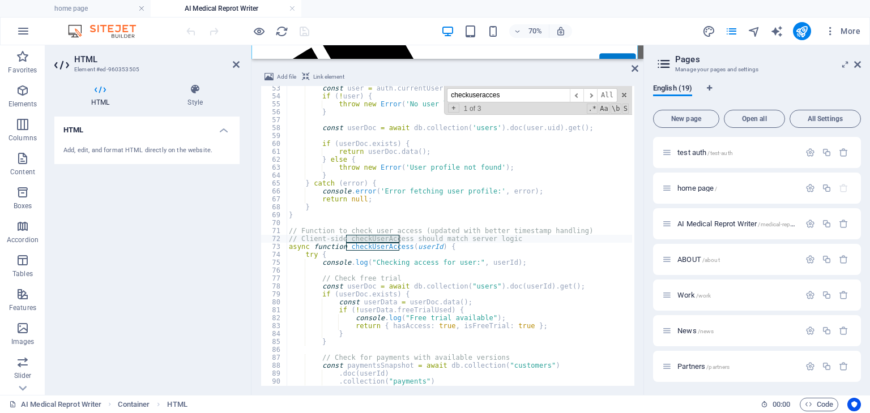
type input "checkuseraccess"
click at [510, 229] on div "const user = auth . currentUser ; if ( ! user ) { throw new Error ( 'No user lo…" at bounding box center [662, 241] width 752 height 314
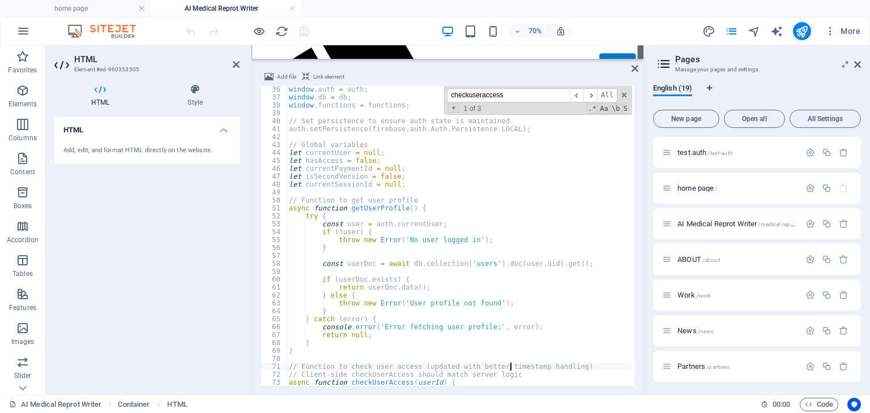
scroll to position [312, 0]
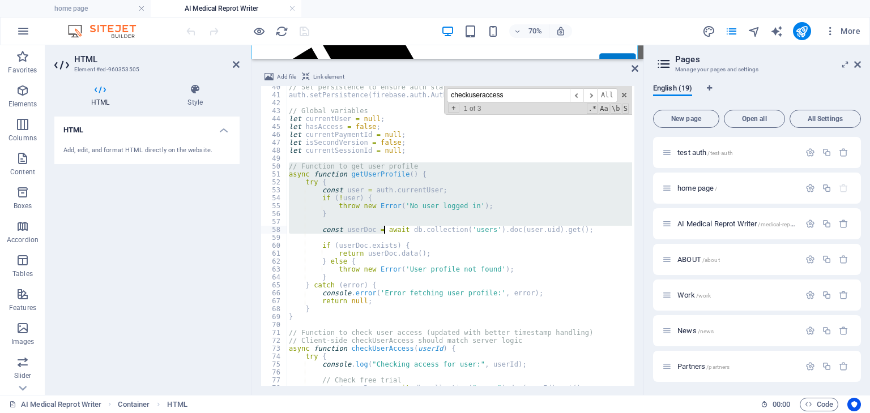
drag, startPoint x: 289, startPoint y: 164, endPoint x: 384, endPoint y: 227, distance: 114.5
click at [384, 227] on div "// Set persistence to ensure auth state is maintained auth . setPersistence ( f…" at bounding box center [662, 240] width 752 height 314
click at [384, 227] on div "// Set persistence to ensure auth state is maintained auth . setPersistence ( f…" at bounding box center [458, 236] width 345 height 300
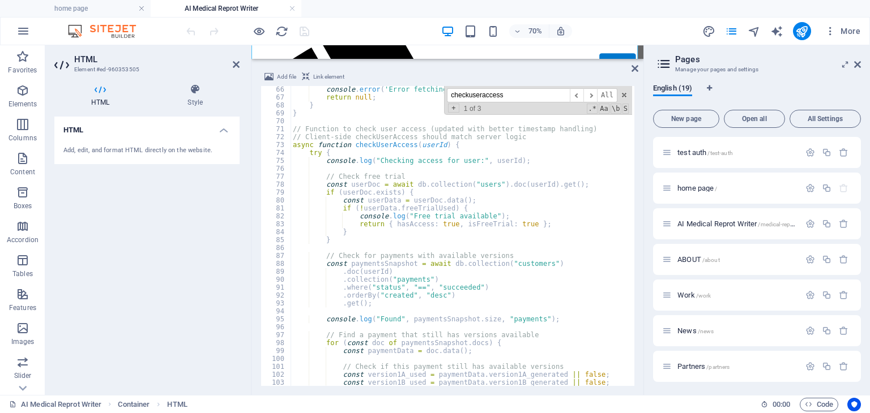
scroll to position [516, 0]
click at [347, 147] on div "console . error ( 'Error fetching user profile:' , error ) ; return null ; } } …" at bounding box center [666, 242] width 752 height 314
type textarea "async function checkUserAccess(userId) {"
click at [293, 125] on div "console . error ( 'Error fetching user profile:' , error ) ; return null ; } } …" at bounding box center [666, 242] width 752 height 314
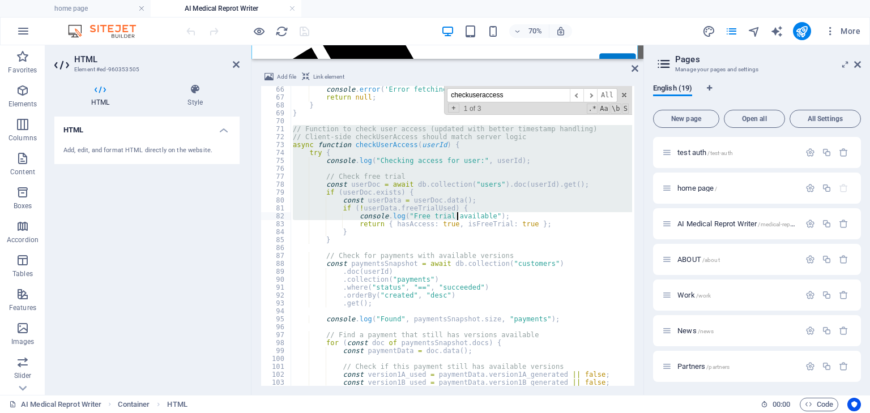
drag, startPoint x: 293, startPoint y: 128, endPoint x: 458, endPoint y: 220, distance: 189.1
click at [458, 220] on div "console . error ( 'Error fetching user profile:' , error ) ; return null ; } } …" at bounding box center [666, 242] width 752 height 314
click at [374, 159] on div "console . error ( 'Error fetching user profile:' , error ) ; return null ; } } …" at bounding box center [460, 236] width 341 height 300
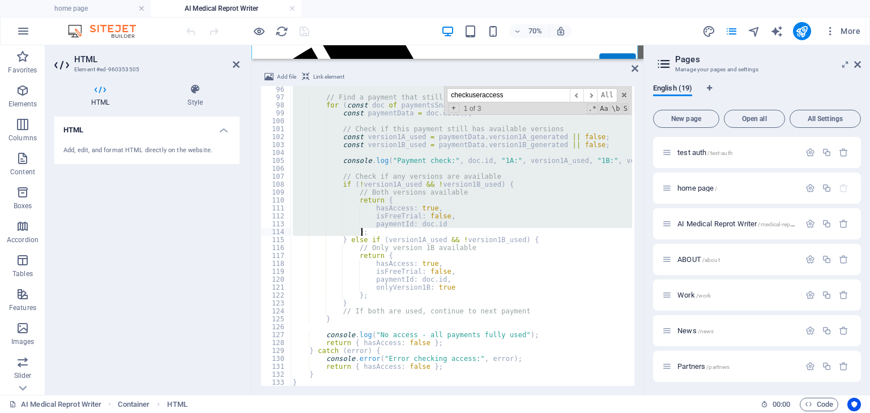
scroll to position [788, 0]
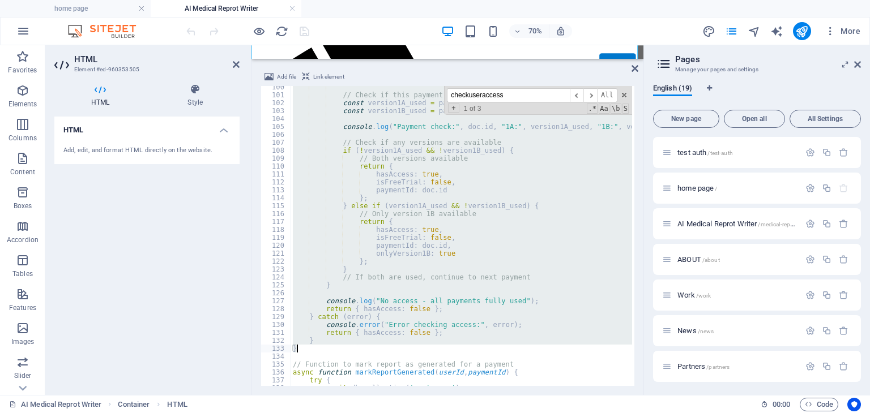
drag, startPoint x: 292, startPoint y: 130, endPoint x: 481, endPoint y: 347, distance: 288.5
click at [481, 347] on div "// Check if this payment still has available versions const version1A_used = pa…" at bounding box center [666, 240] width 752 height 314
paste textarea
type textarea "}"
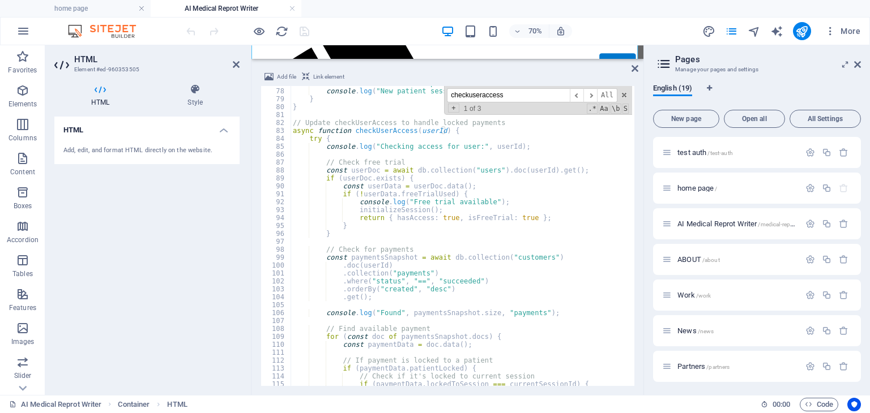
scroll to position [541, 0]
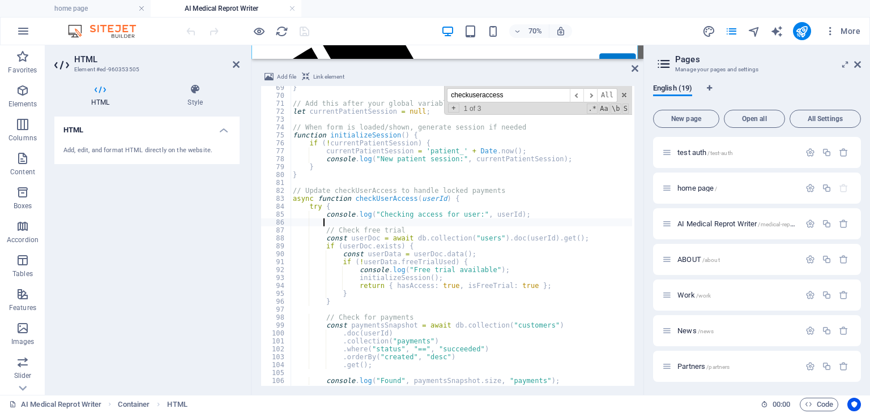
click at [461, 223] on div "} // Add this after your global variables let currentPatientSession = null ; //…" at bounding box center [666, 241] width 752 height 314
drag, startPoint x: 532, startPoint y: 98, endPoint x: 451, endPoint y: 97, distance: 81.0
click at [451, 97] on input "checkuseraccess" at bounding box center [508, 95] width 123 height 14
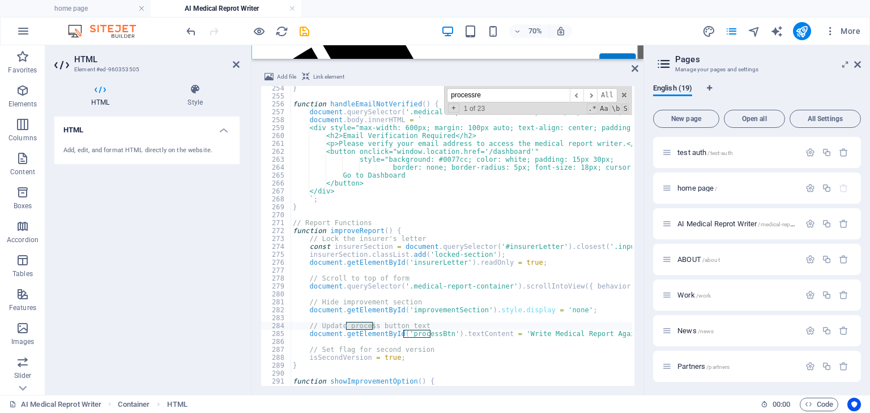
scroll to position [7992, 0]
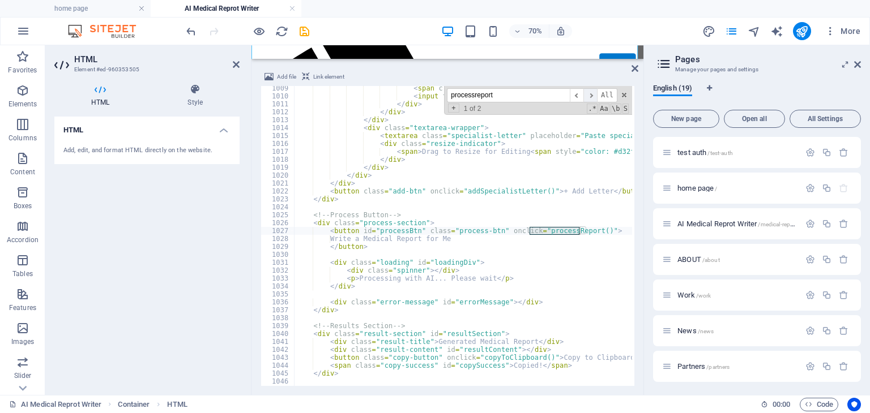
type input "processreport"
click at [591, 94] on span "​" at bounding box center [590, 95] width 14 height 14
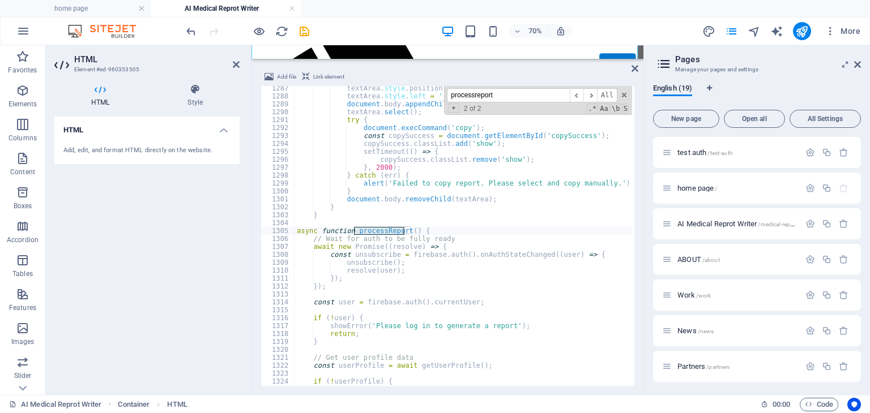
type textarea "const unsubscribe = firebase.auth().onAuthStateChanged((user) => {"
click at [455, 253] on div "textArea . style . position = 'fixed' ; textArea . style . left = '-999999px' ;…" at bounding box center [670, 241] width 752 height 314
drag, startPoint x: 523, startPoint y: 96, endPoint x: 446, endPoint y: 93, distance: 77.6
click at [446, 93] on div "processreport ​ ​ All Replace All + 2 of 2 .* Aa \b S" at bounding box center [538, 100] width 188 height 29
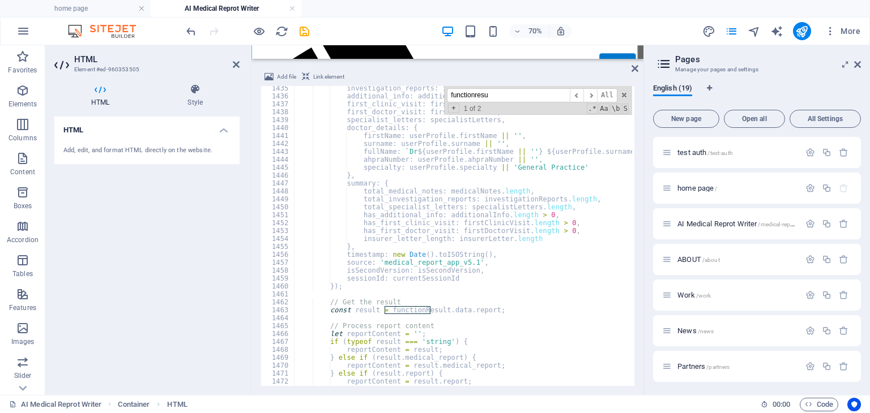
scroll to position [11436, 0]
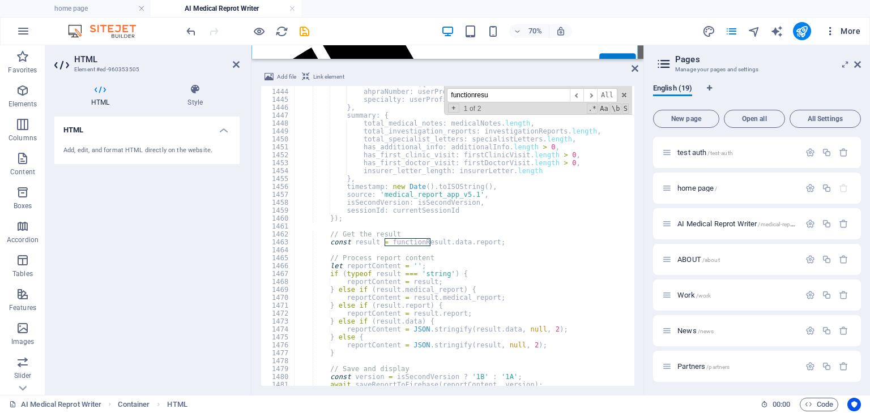
type input "functionresu"
drag, startPoint x: 448, startPoint y: 209, endPoint x: 343, endPoint y: 210, distance: 105.3
click at [343, 210] on div "fullName : ` Dr ${ userProfile . firstName || '' } ${ userProfile . surname || …" at bounding box center [670, 237] width 752 height 314
paste textarea "|| currentPatientSession"
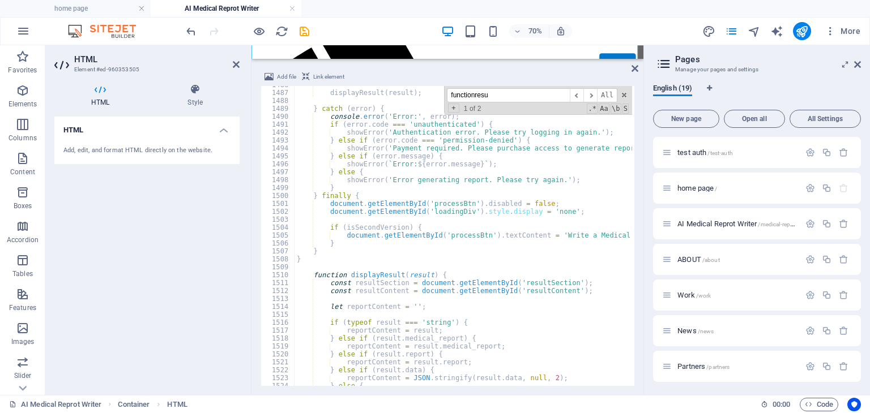
scroll to position [11776, 0]
click at [512, 100] on input "functionresu" at bounding box center [508, 95] width 123 height 14
click at [577, 93] on span "​" at bounding box center [577, 95] width 14 height 14
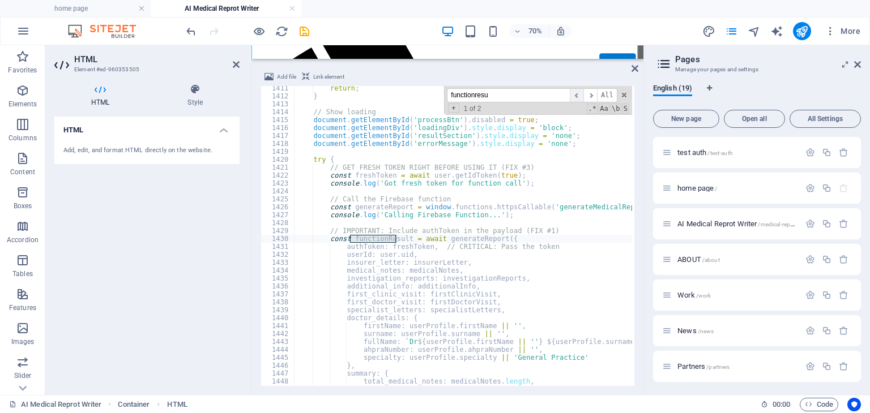
scroll to position [11178, 0]
type textarea "userId: user.uid,"
click at [482, 251] on div "return ; } // Show loading document . getElementById ( 'processBtn' ) . disable…" at bounding box center [670, 241] width 752 height 314
drag, startPoint x: 515, startPoint y: 98, endPoint x: 450, endPoint y: 98, distance: 65.7
click at [450, 98] on input "functionresu" at bounding box center [508, 95] width 123 height 14
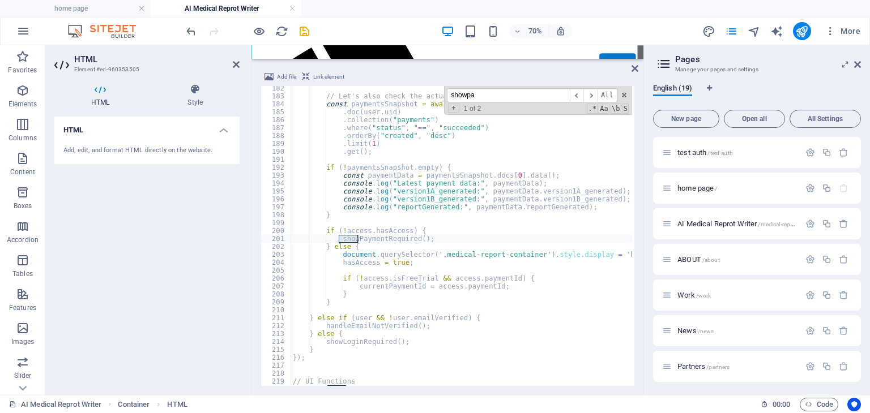
scroll to position [1436, 0]
type input "showpaymentre"
click at [590, 95] on span "​" at bounding box center [590, 95] width 14 height 14
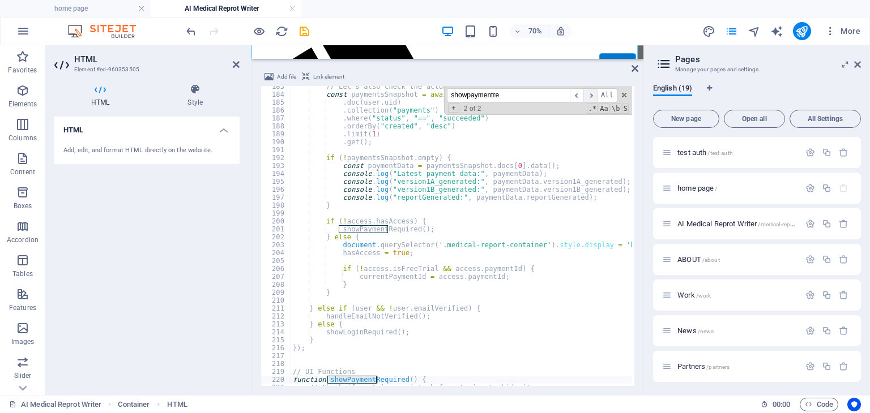
scroll to position [1446, 0]
click at [578, 96] on span "​" at bounding box center [577, 95] width 14 height 14
click at [589, 96] on span "​" at bounding box center [590, 95] width 14 height 14
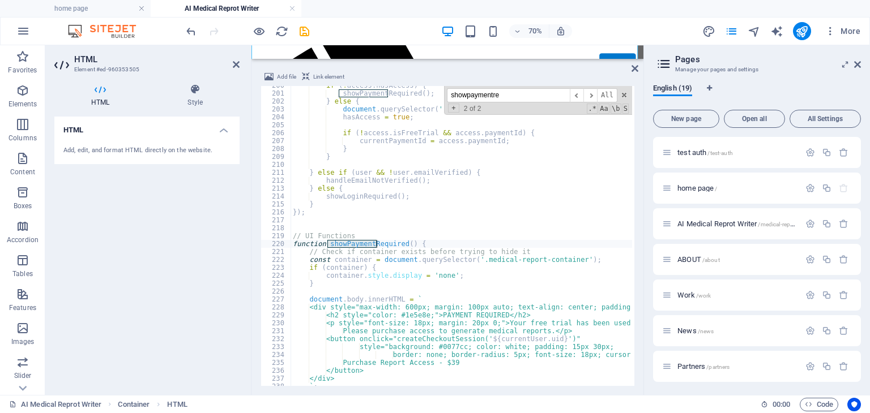
scroll to position [1582, 0]
click at [470, 253] on div "if ( ! access . hasAccess ) { showPaymentRequired ( ) ; } else { document . que…" at bounding box center [666, 239] width 752 height 314
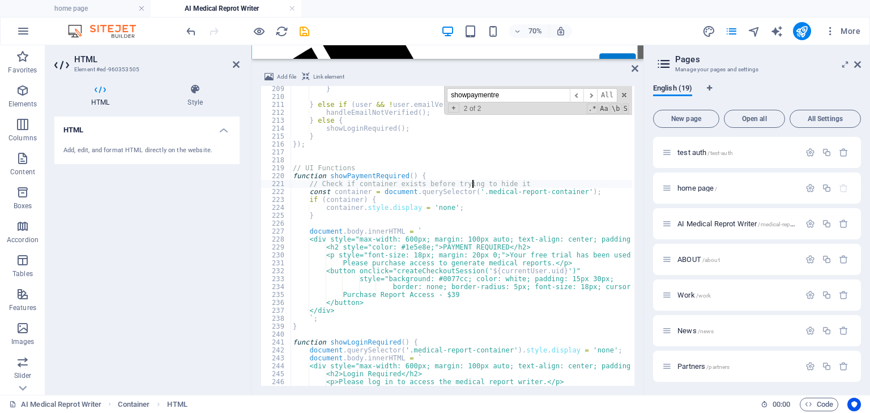
scroll to position [1650, 0]
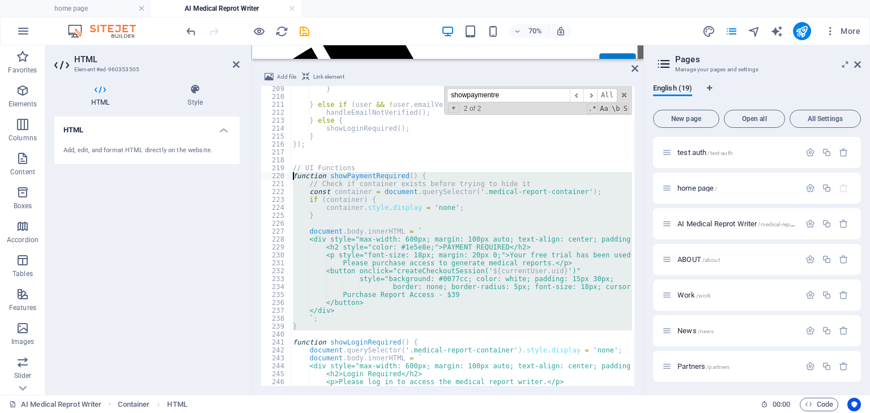
drag, startPoint x: 380, startPoint y: 332, endPoint x: 279, endPoint y: 176, distance: 185.8
click at [279, 176] on div "// Check if container exists before trying to hide it 209 210 211 212 213 214 2…" at bounding box center [447, 236] width 374 height 300
click at [446, 174] on div "} } else if ( user && ! user . emailVerified ) { handleEmailNotVerified ( ) ; }…" at bounding box center [460, 236] width 341 height 300
type textarea "function showPaymentRequired() {"
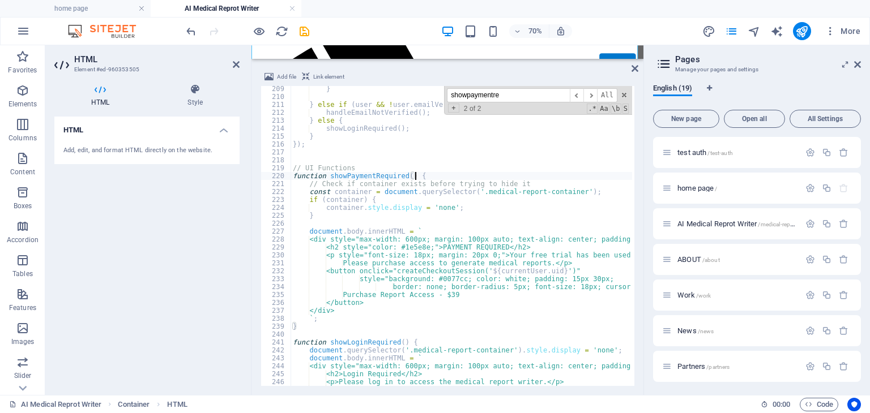
scroll to position [0, 0]
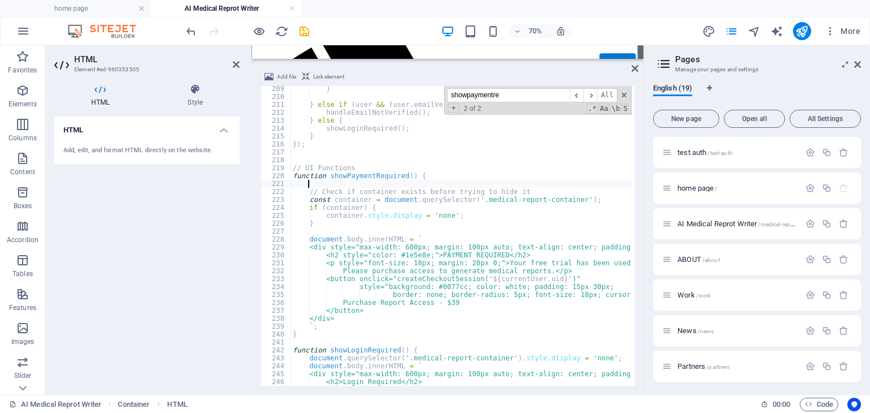
paste textarea "currentPatientSession = null;"
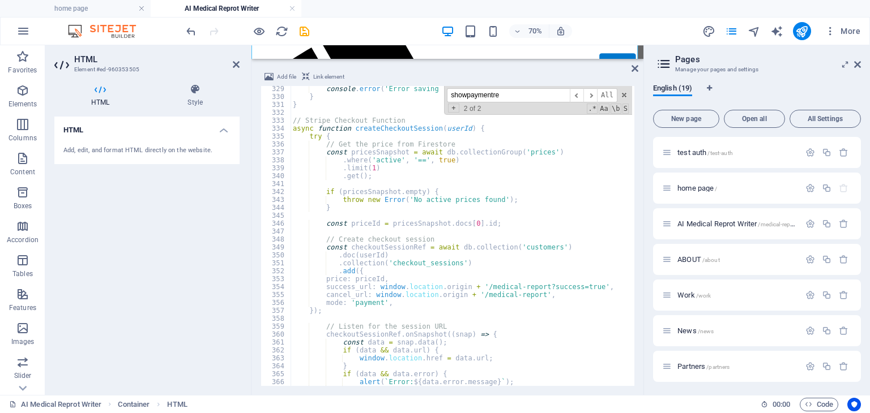
scroll to position [2635, 0]
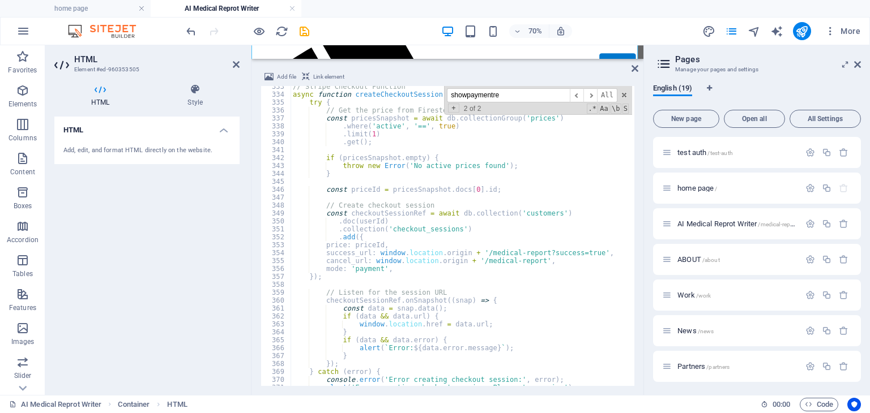
type textarea "currentPatientSession = null;"
click at [376, 29] on div "70% More" at bounding box center [524, 31] width 681 height 18
click at [306, 29] on icon "save" at bounding box center [304, 31] width 13 height 13
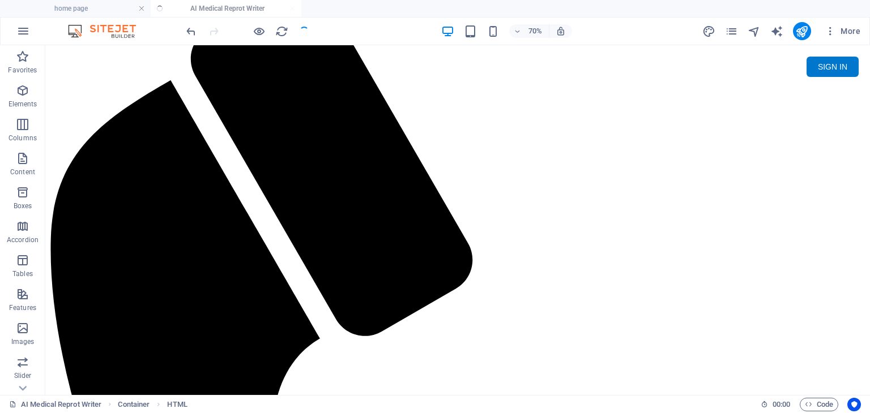
scroll to position [0, 0]
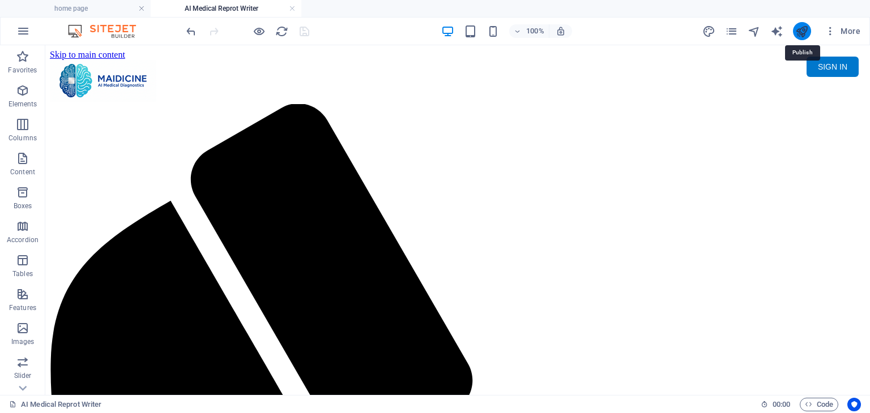
click at [805, 31] on icon "publish" at bounding box center [801, 31] width 13 height 13
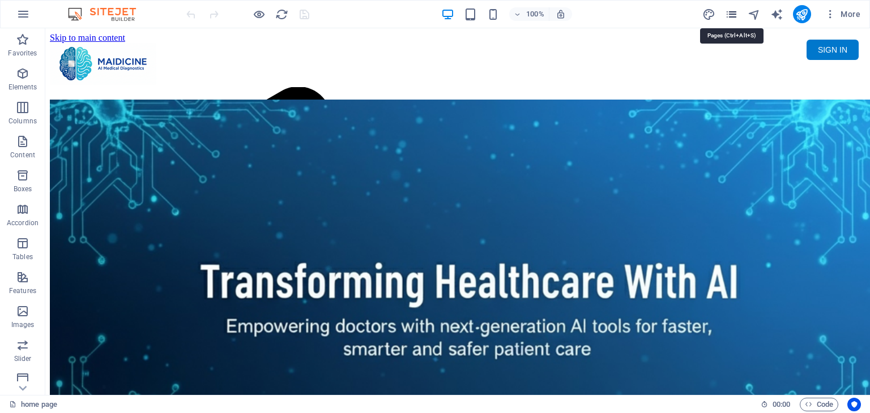
click at [735, 16] on icon "pages" at bounding box center [731, 14] width 13 height 13
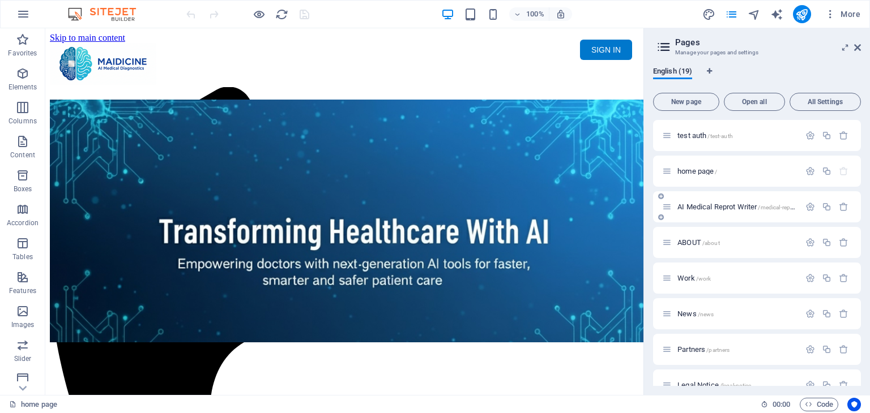
click at [732, 211] on div "AI Medical Reprot Writer /medical-report" at bounding box center [731, 206] width 138 height 13
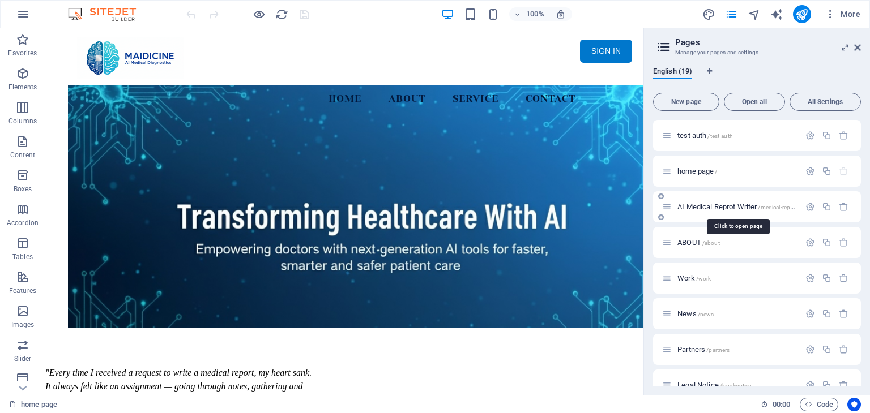
click at [733, 208] on span "AI Medical Reprot Writer /medical-report" at bounding box center [736, 207] width 119 height 8
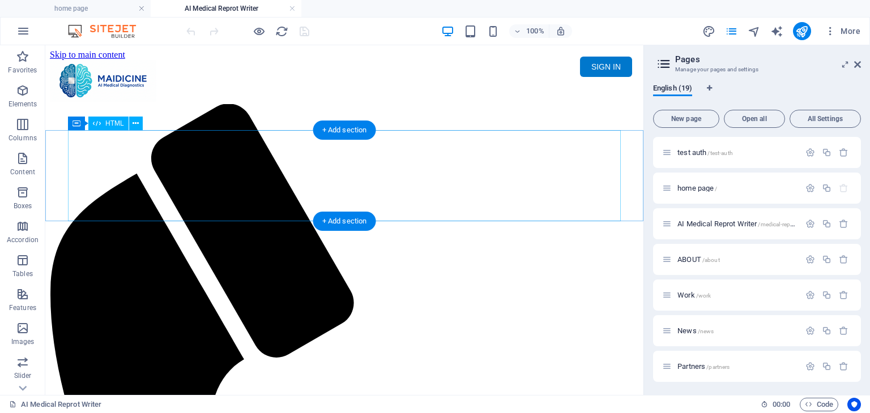
click at [380, 145] on div "Maidicine AI Medical Report Writer Version 5.1 Important Information The qualit…" at bounding box center [344, 145] width 589 height 0
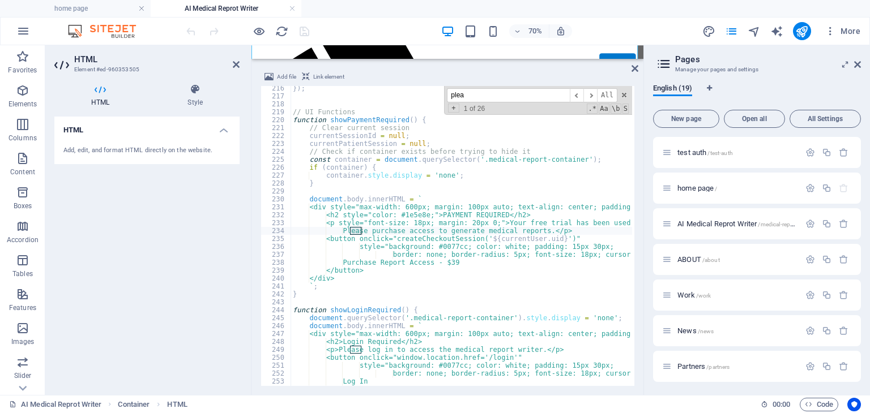
scroll to position [1705, 0]
type input "p"
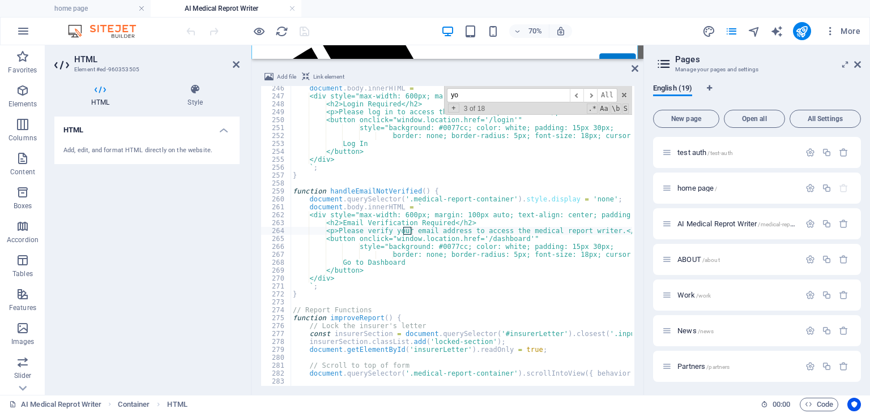
scroll to position [1943, 0]
type input "y"
type input "e"
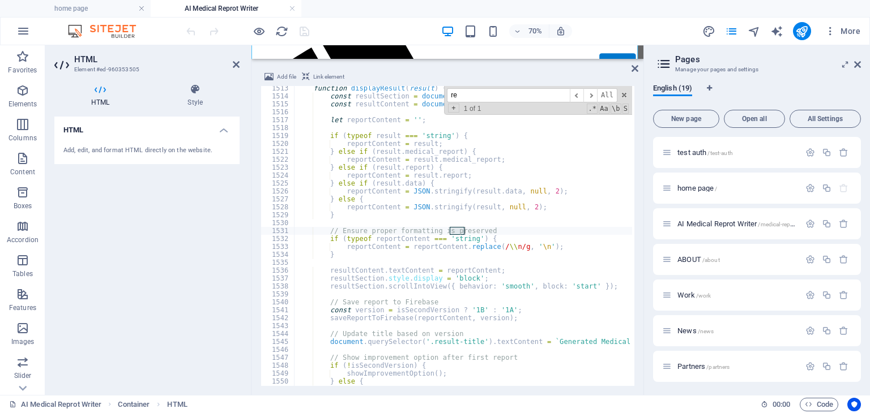
type input "r"
click at [636, 69] on icon at bounding box center [634, 68] width 7 height 9
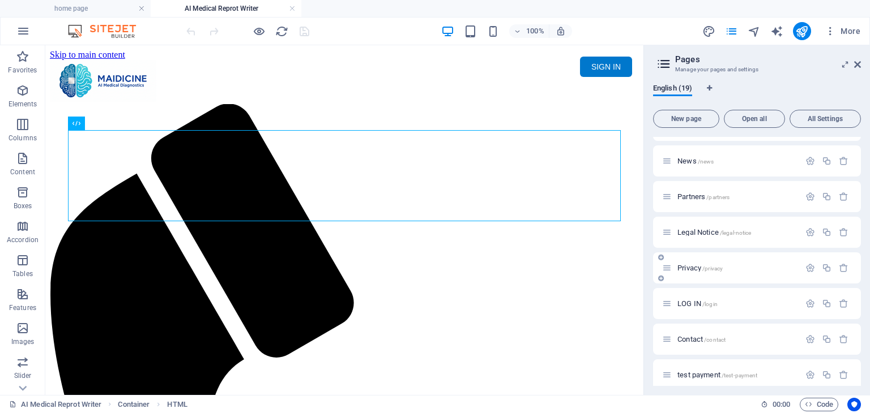
scroll to position [226, 0]
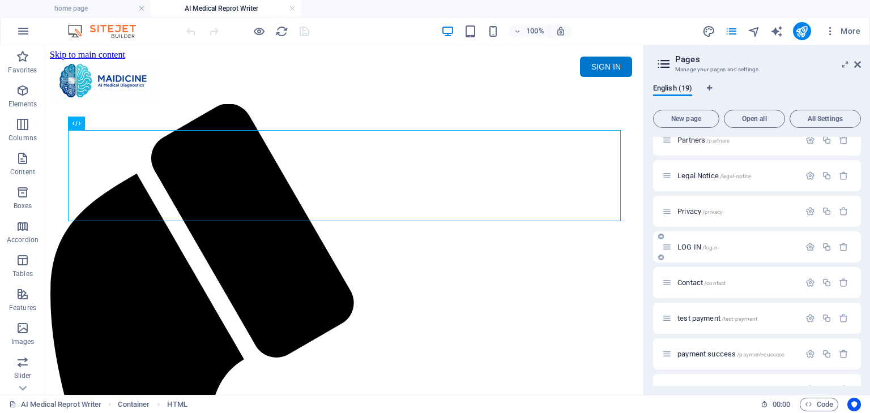
click at [688, 245] on span "LOG IN /login" at bounding box center [697, 247] width 40 height 8
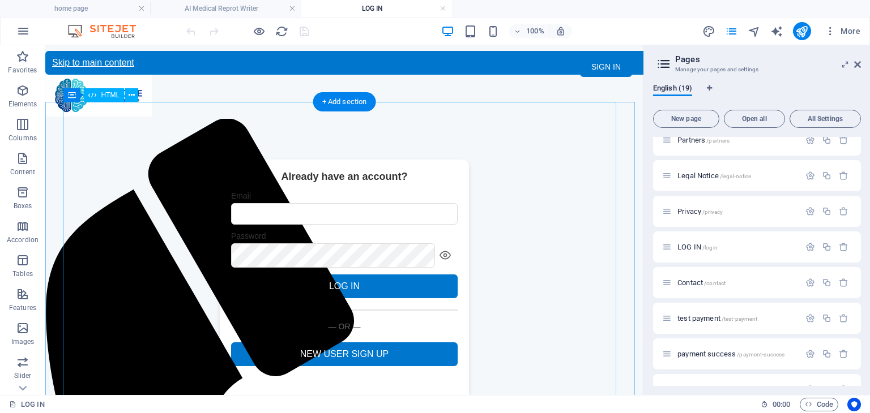
scroll to position [0, 0]
click at [523, 174] on div "Sign up - Maidicine Already have an account? Email Password LOG IN RESET PASSWO…" at bounding box center [344, 283] width 598 height 246
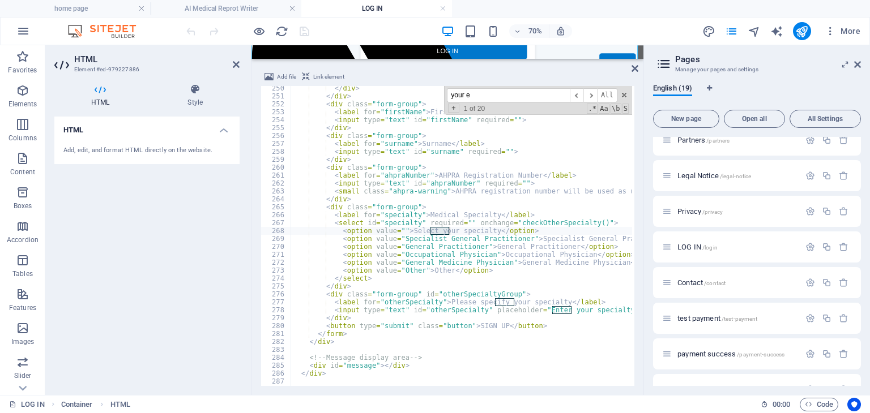
scroll to position [3838, 0]
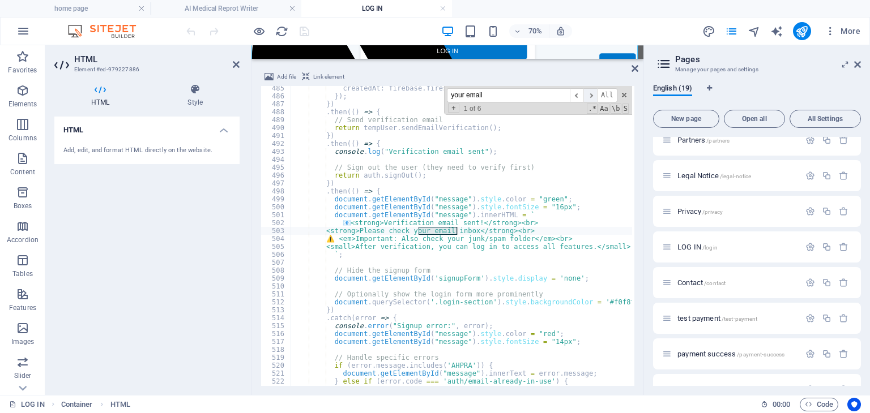
type input "your email"
click at [588, 99] on span "​" at bounding box center [590, 95] width 14 height 14
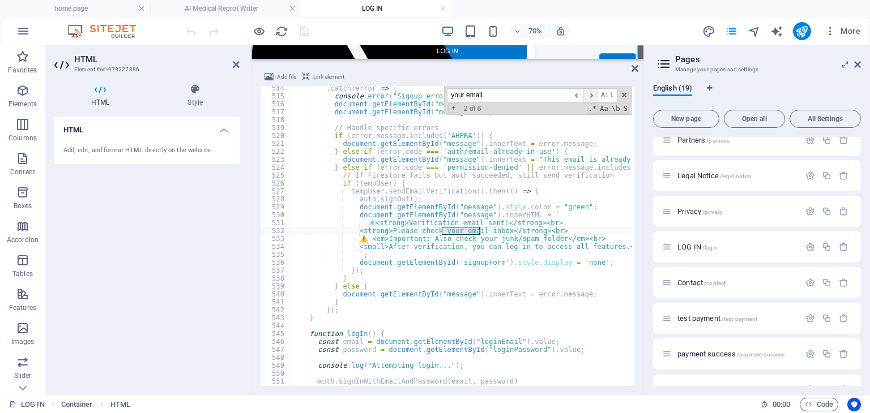
scroll to position [4067, 0]
click at [590, 93] on span "​" at bounding box center [590, 95] width 14 height 14
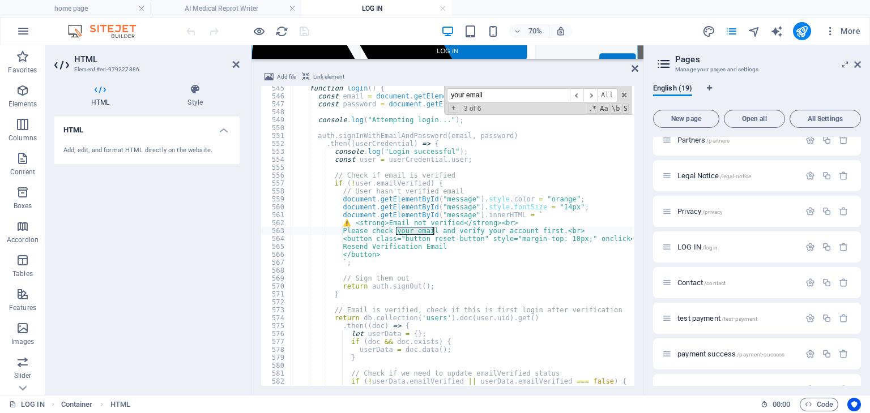
click at [435, 229] on div "function logIn ( ) { const email = document . getElementById ( "loginEmail" ) .…" at bounding box center [460, 236] width 341 height 300
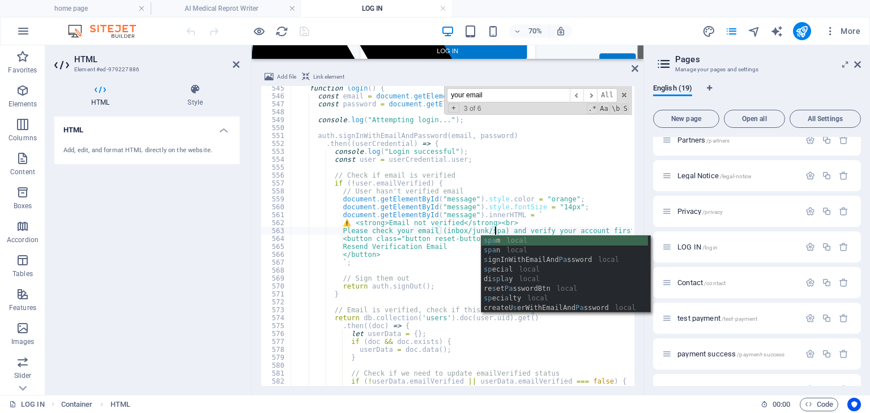
scroll to position [0, 16]
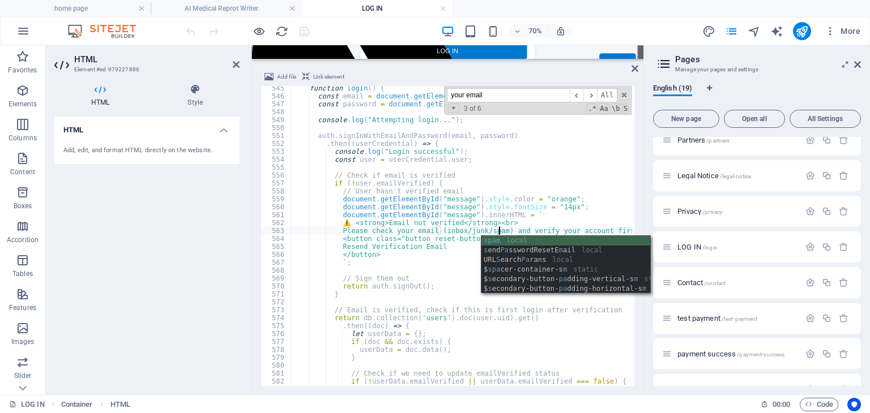
click at [540, 208] on div "function logIn ( ) { const email = document . getElementById ( "loginEmail" ) .…" at bounding box center [796, 241] width 1012 height 314
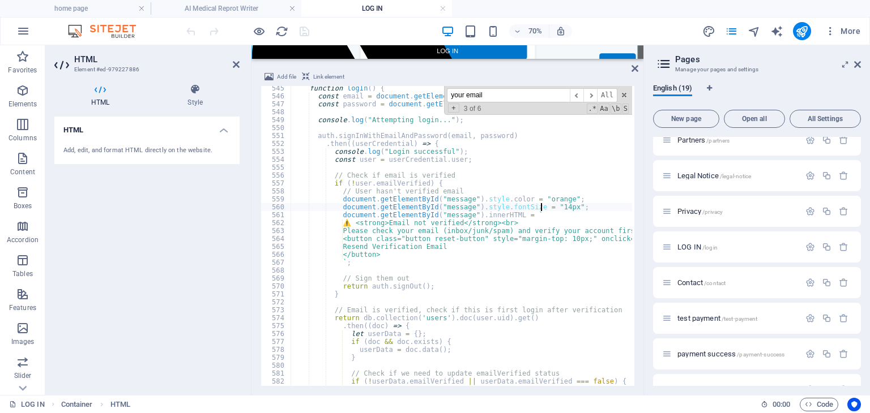
type textarea "document.getElementById("message").style.fontSize = "14px";"
click at [332, 32] on div "70% More" at bounding box center [524, 31] width 681 height 18
click at [303, 33] on icon "save" at bounding box center [304, 31] width 13 height 13
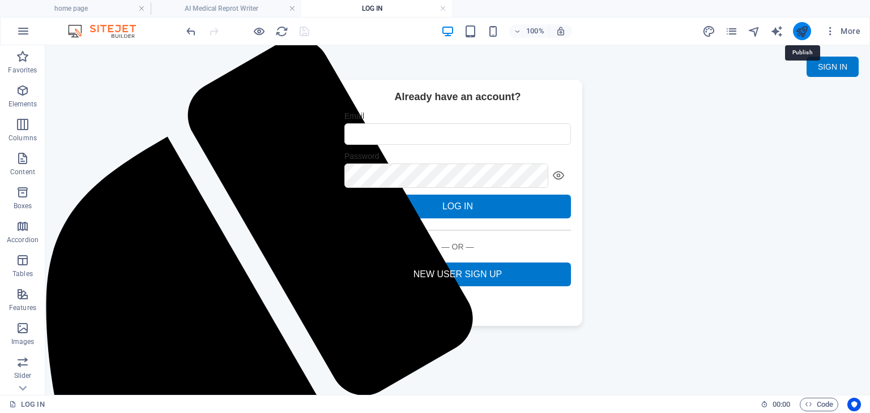
click at [795, 28] on icon "publish" at bounding box center [801, 31] width 13 height 13
